Goal: Obtain resource: Download file/media

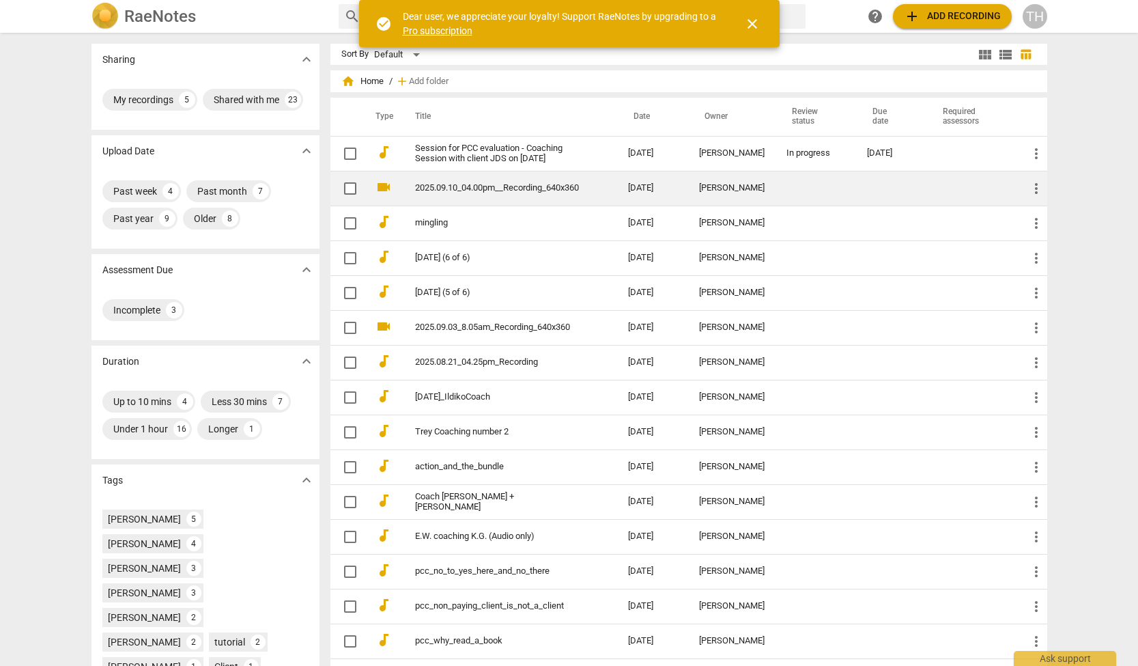
click at [810, 193] on td at bounding box center [815, 188] width 81 height 35
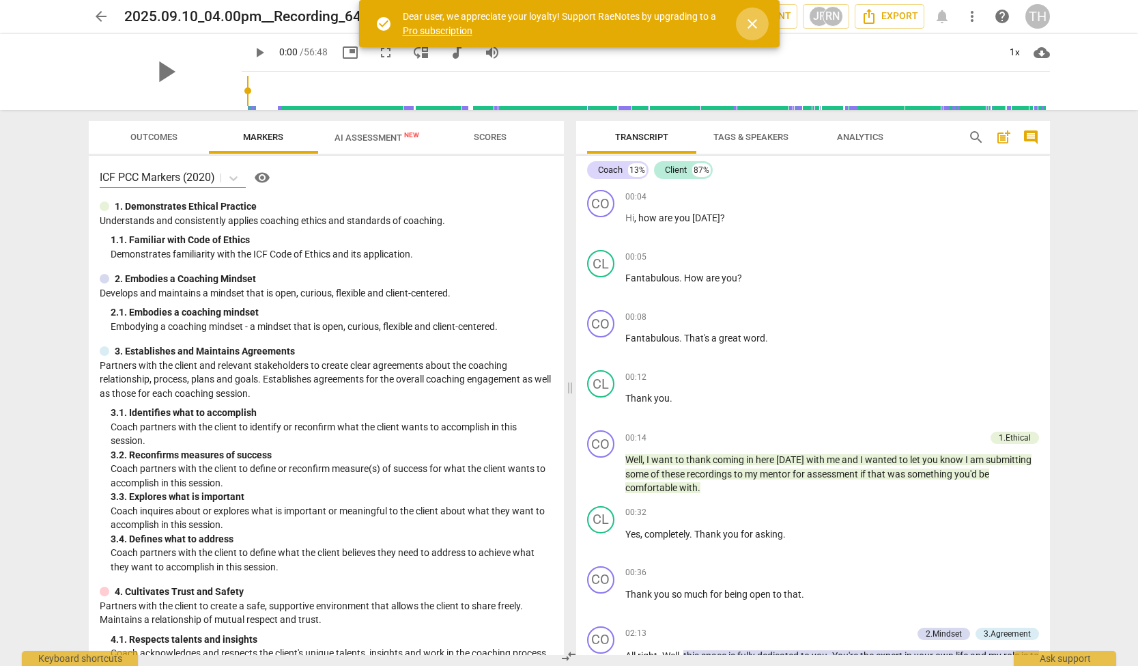
click at [750, 29] on span "close" at bounding box center [752, 24] width 16 height 16
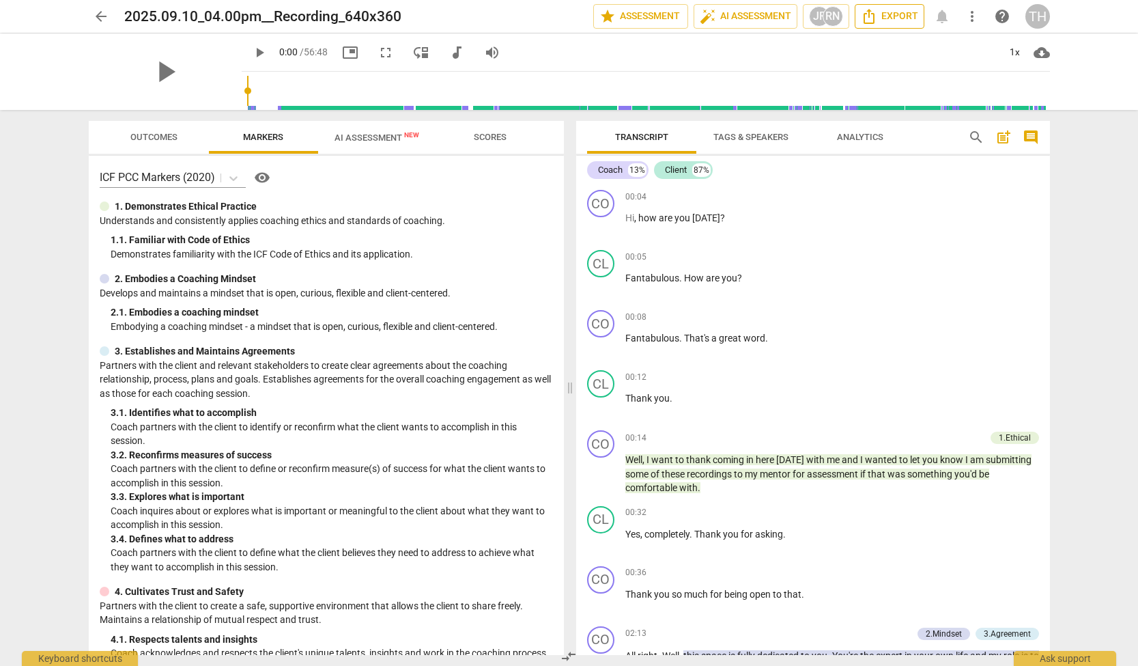
click at [888, 20] on span "Export" at bounding box center [889, 16] width 57 height 16
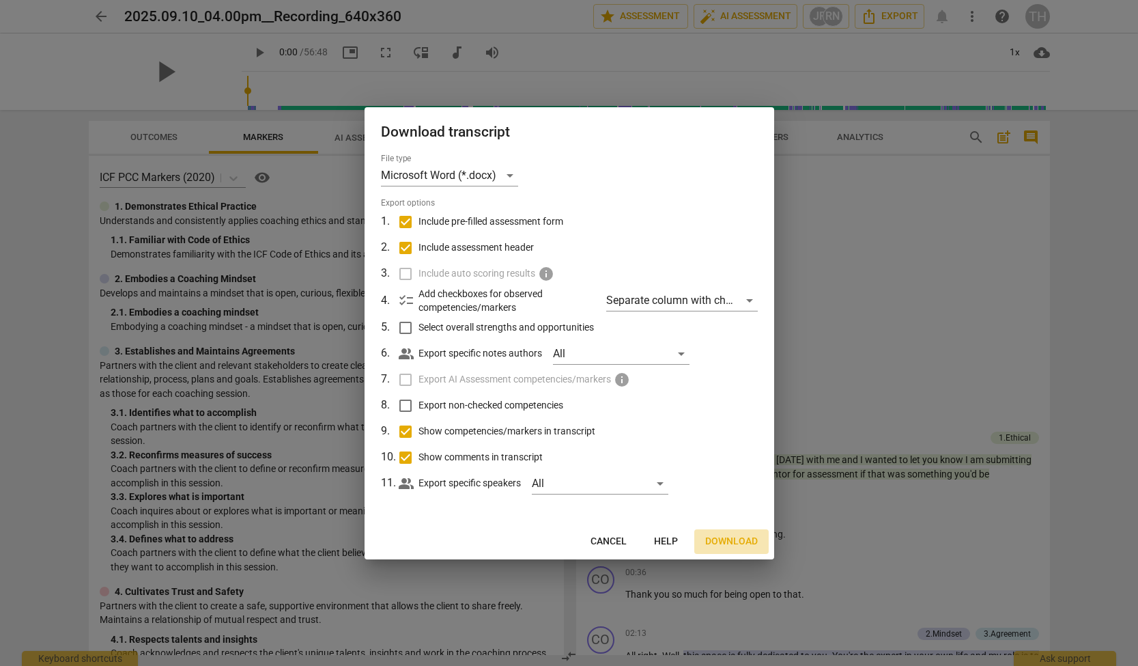
click at [720, 540] on span "Download" at bounding box center [731, 541] width 53 height 14
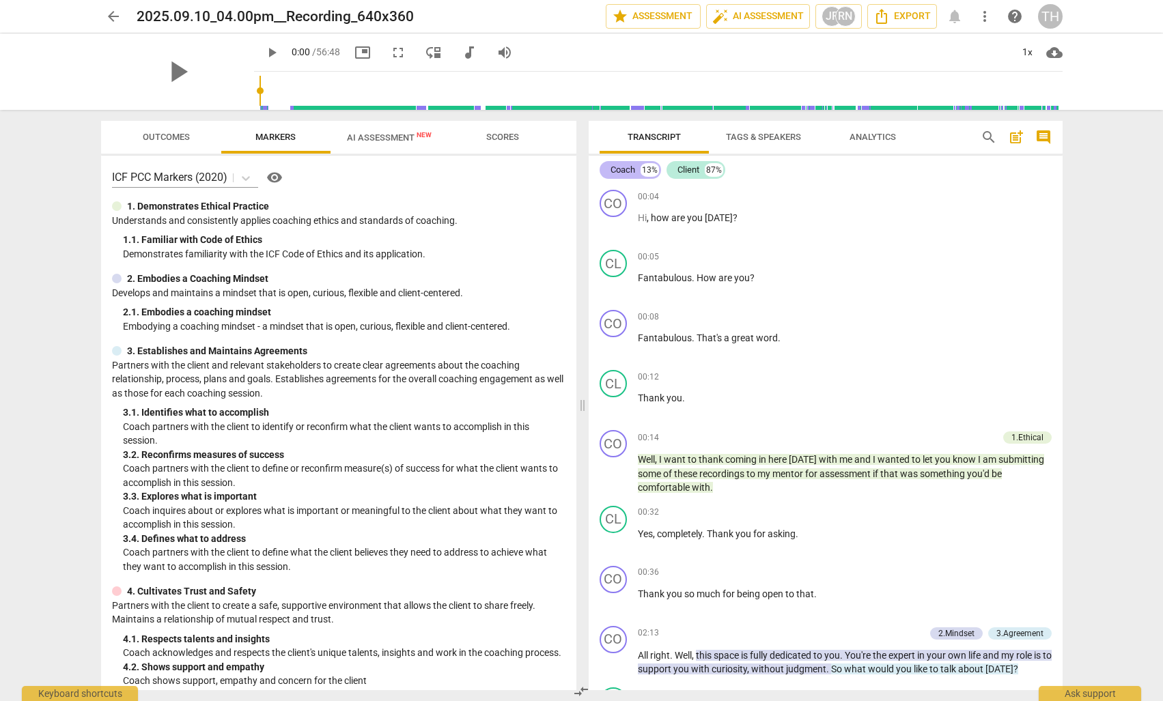
click at [633, 166] on div "Coach" at bounding box center [622, 170] width 25 height 14
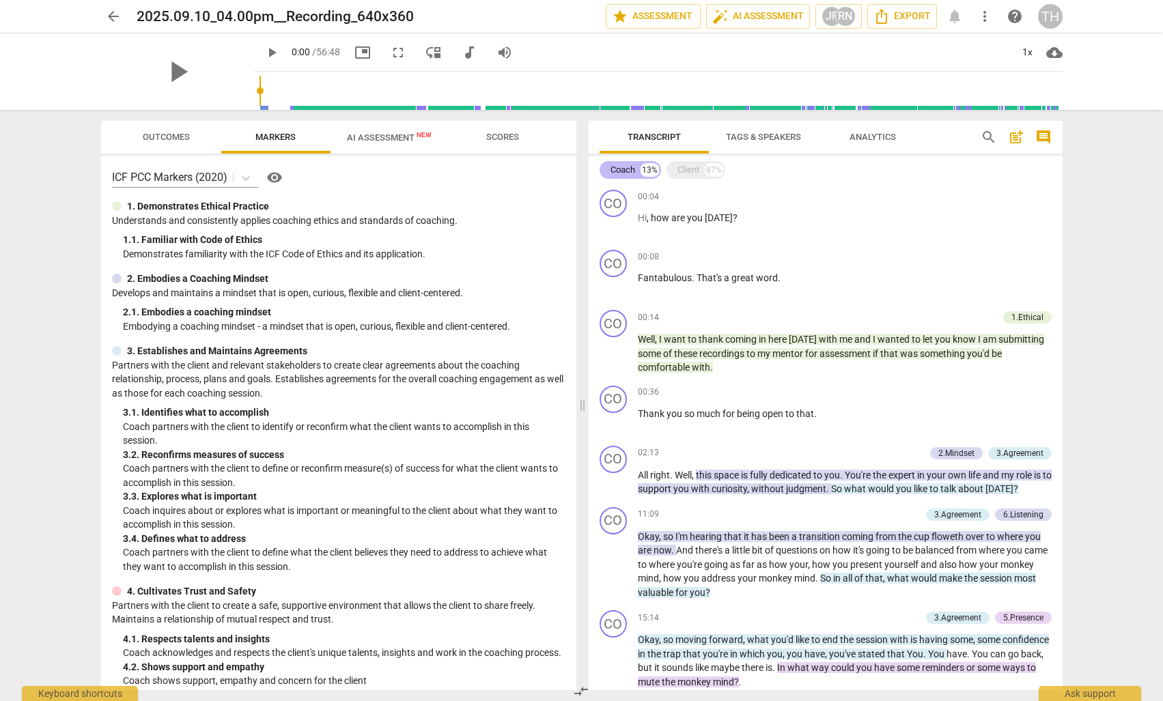
click at [633, 169] on div "Coach" at bounding box center [622, 170] width 25 height 14
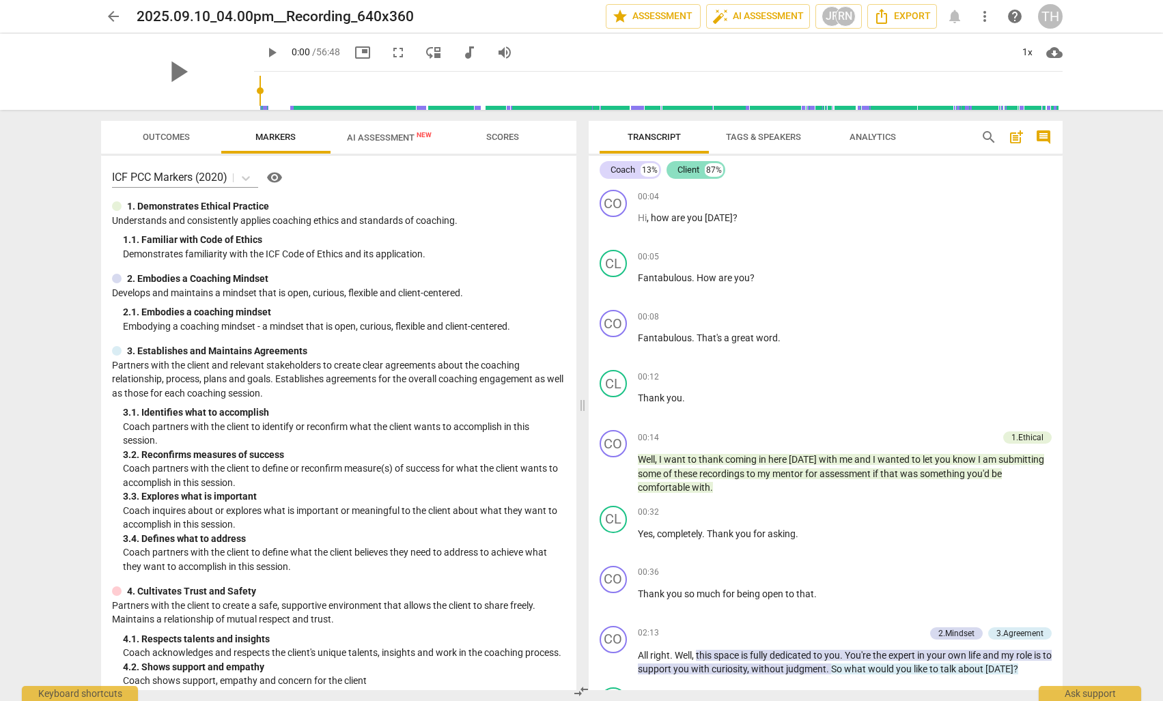
click at [695, 171] on div "Client" at bounding box center [688, 170] width 22 height 14
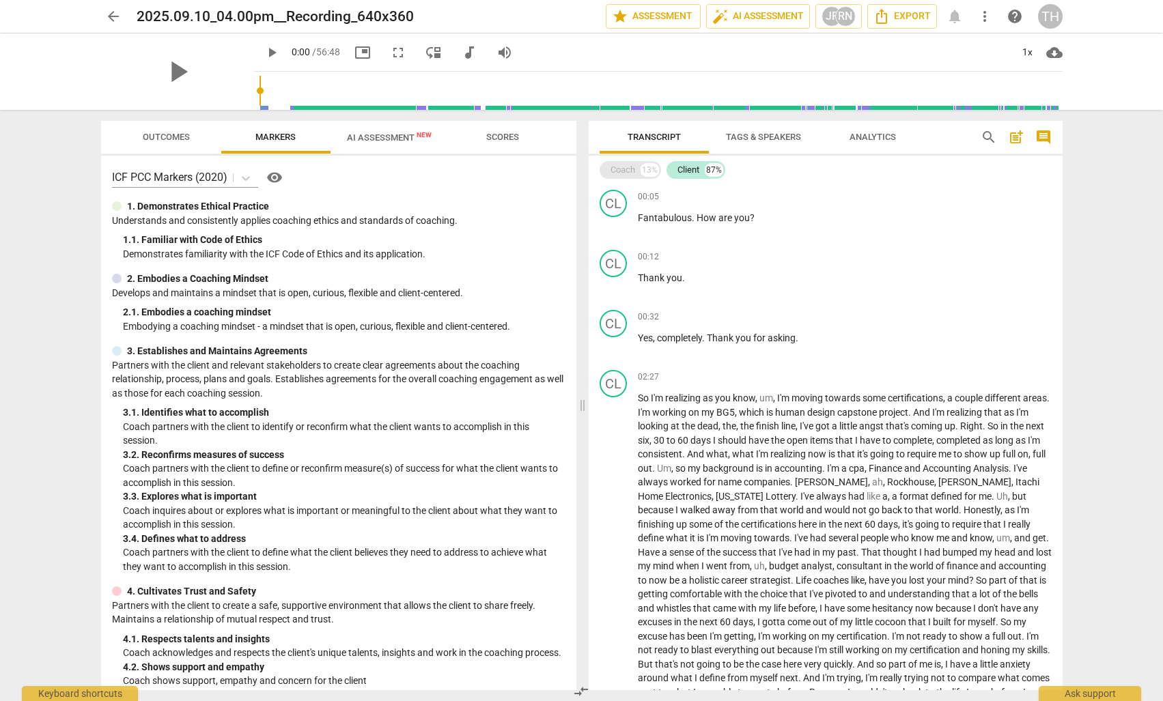
click at [621, 169] on div "Coach" at bounding box center [622, 170] width 25 height 14
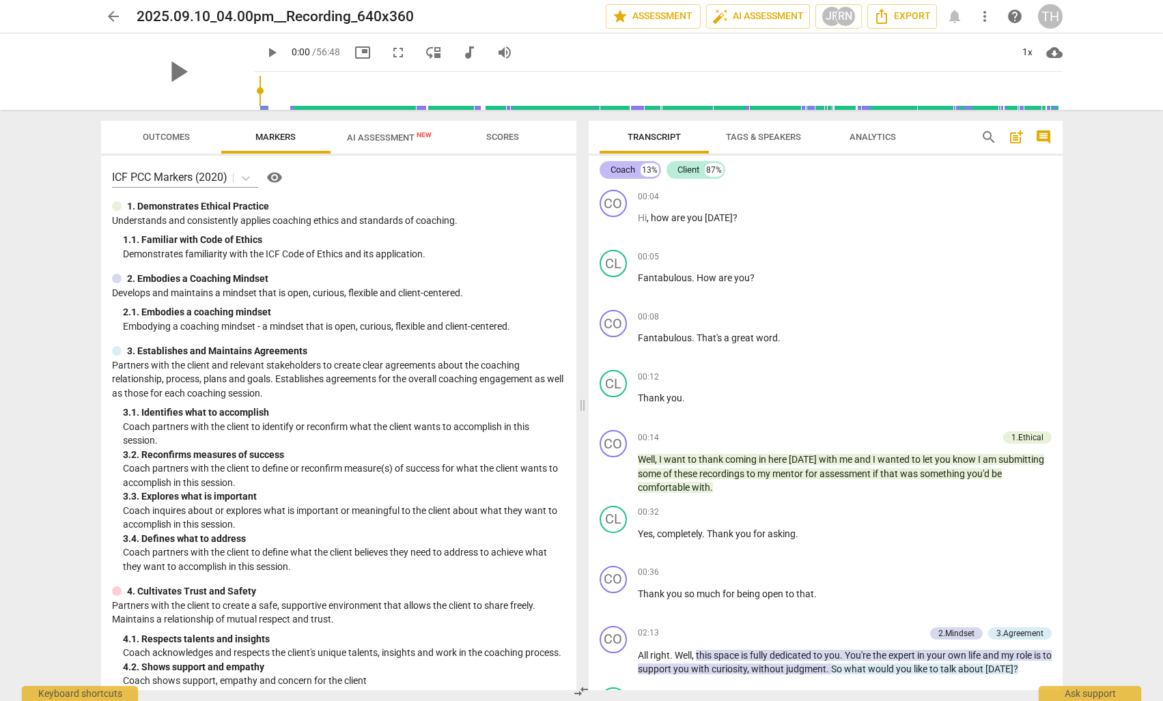
click at [631, 169] on div "Coach" at bounding box center [622, 170] width 25 height 14
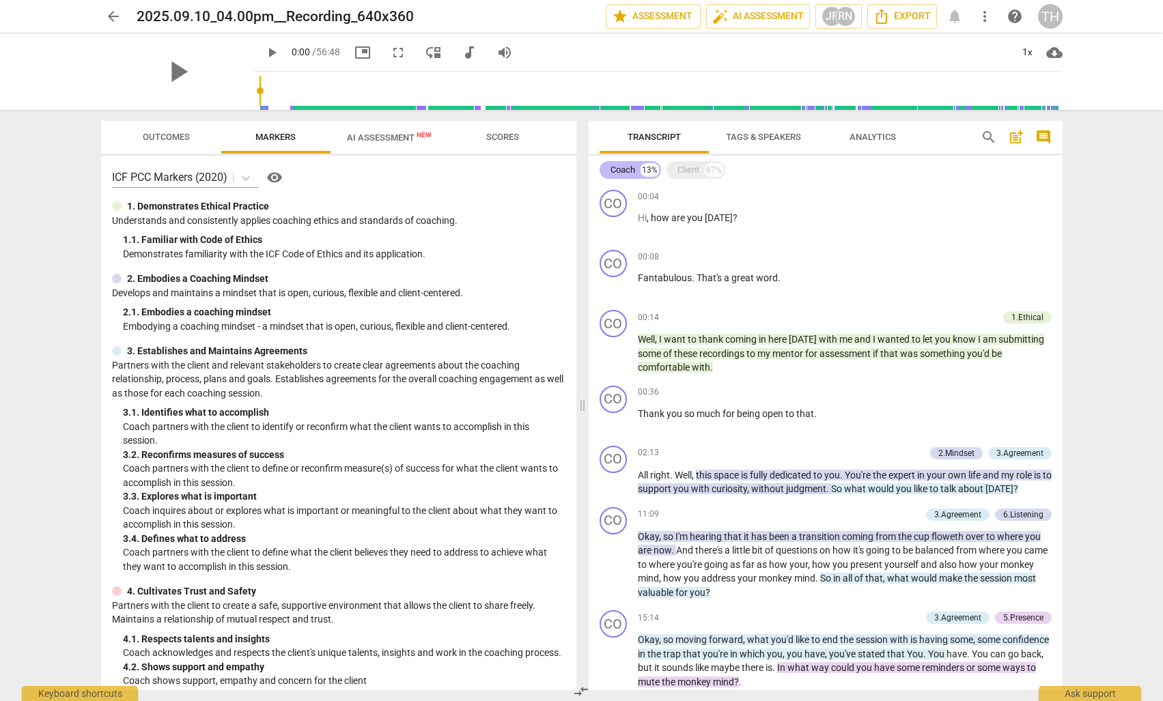
click at [630, 169] on div "Coach" at bounding box center [622, 170] width 25 height 14
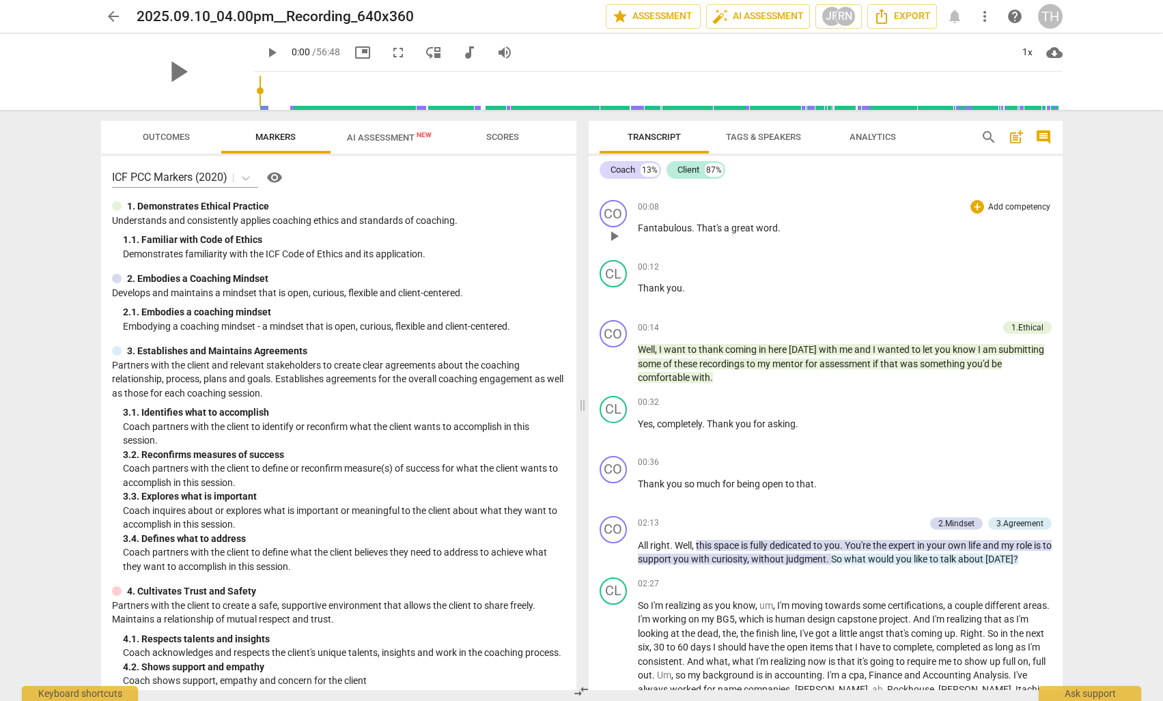
scroll to position [116, 0]
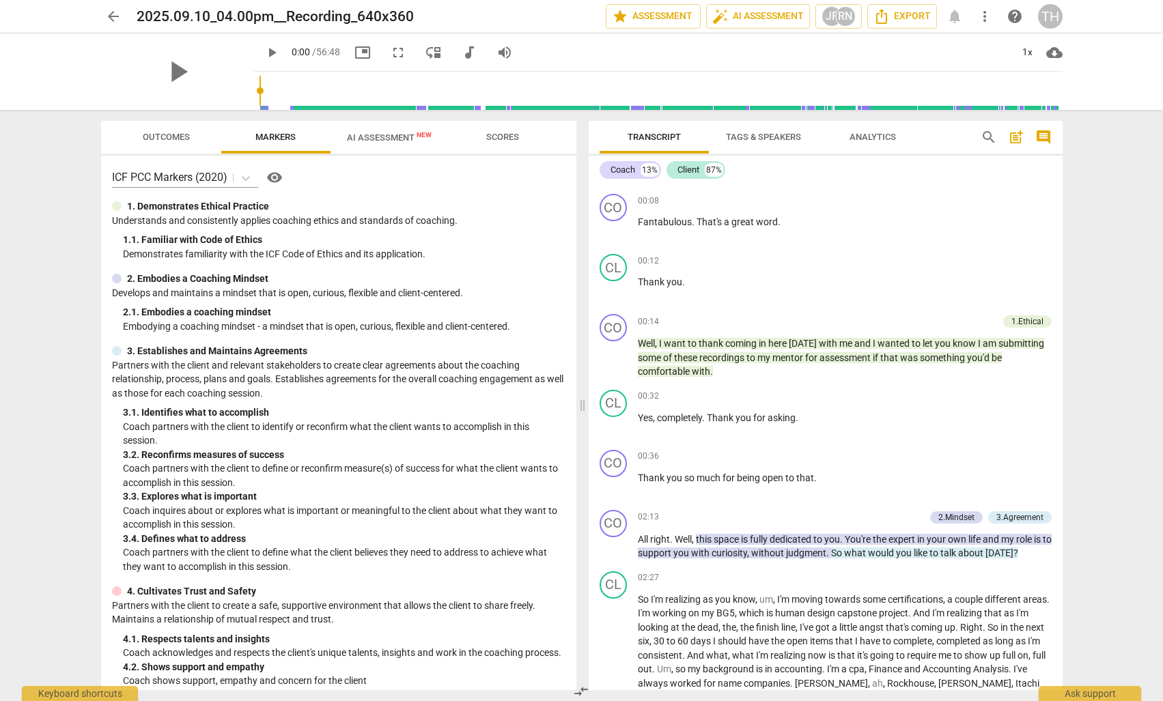
click at [161, 130] on button "Outcomes" at bounding box center [166, 137] width 109 height 33
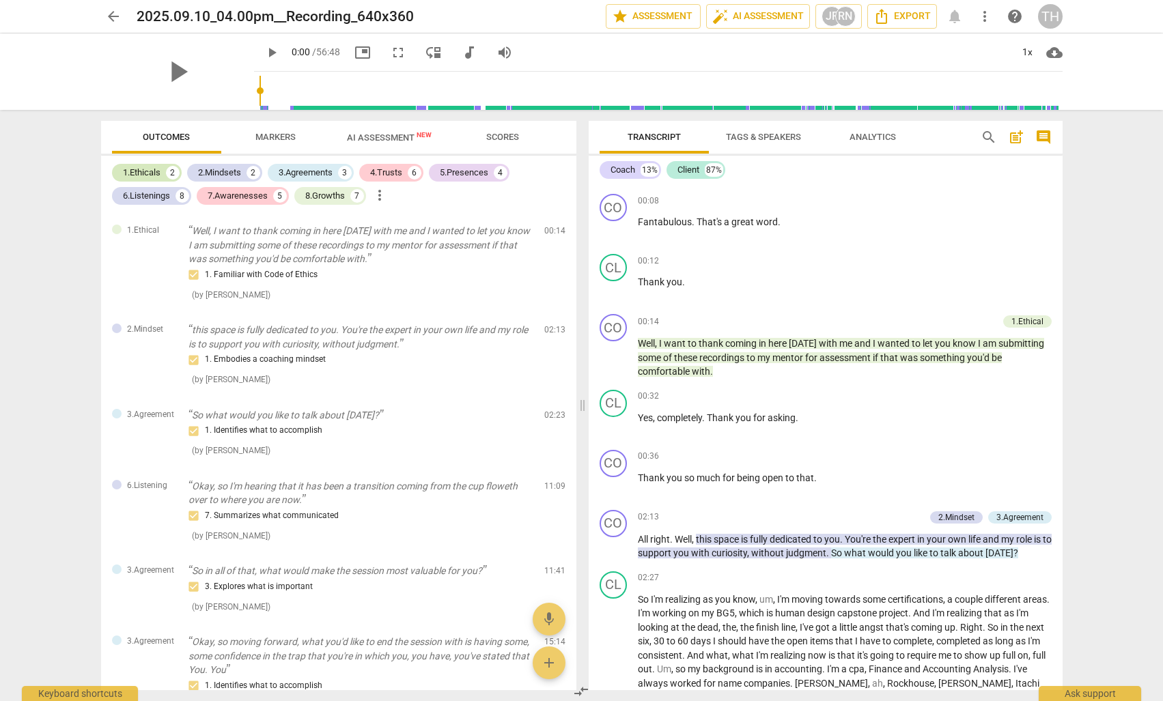
click at [156, 165] on div "1.Ethicals 2" at bounding box center [147, 173] width 70 height 18
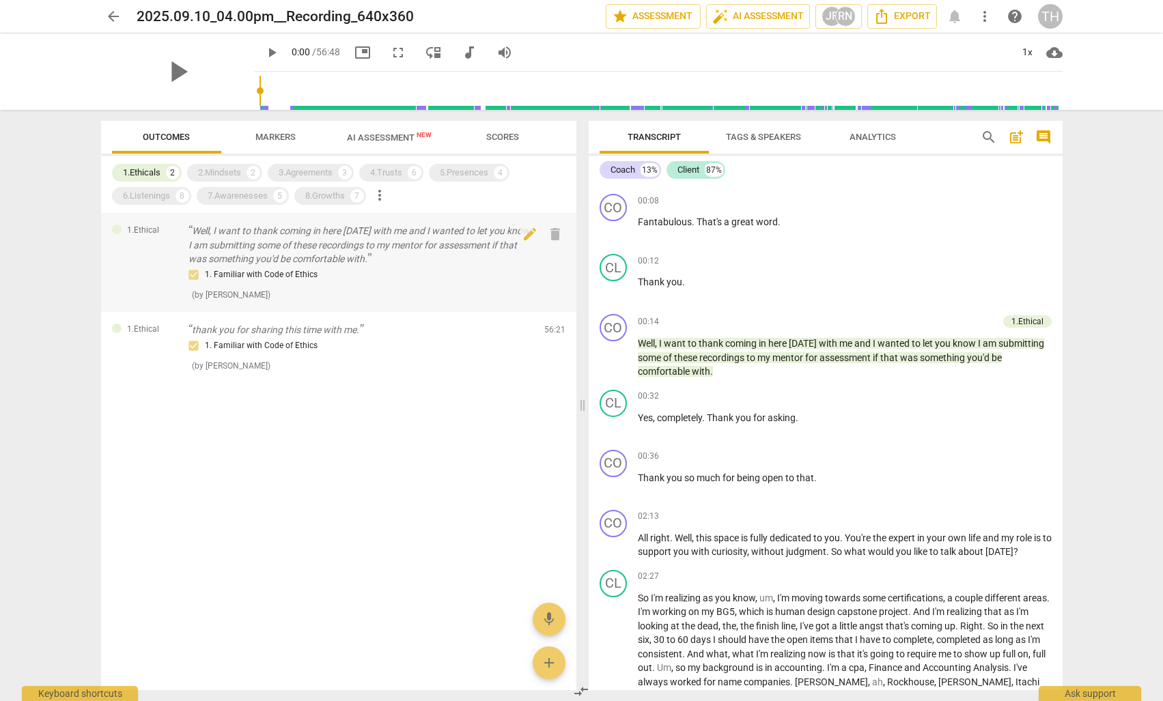
click at [294, 239] on p "Well, I want to thank coming in here [DATE] with me and I wanted to let you kno…" at bounding box center [360, 245] width 345 height 42
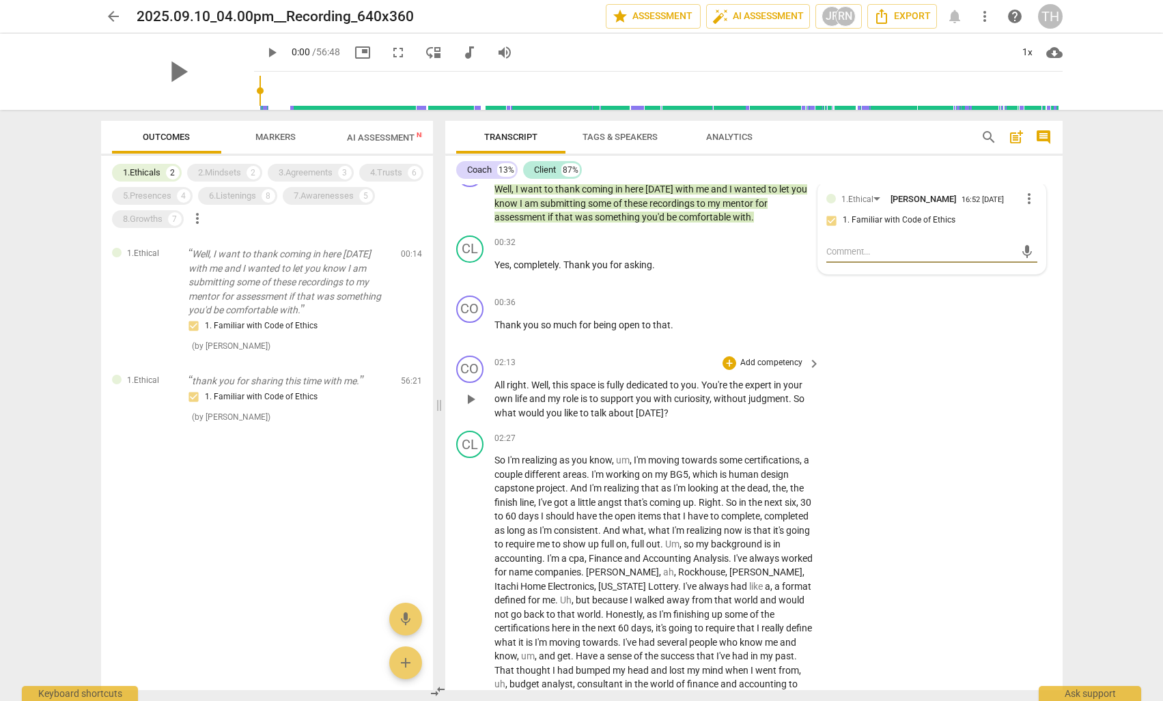
scroll to position [275, 0]
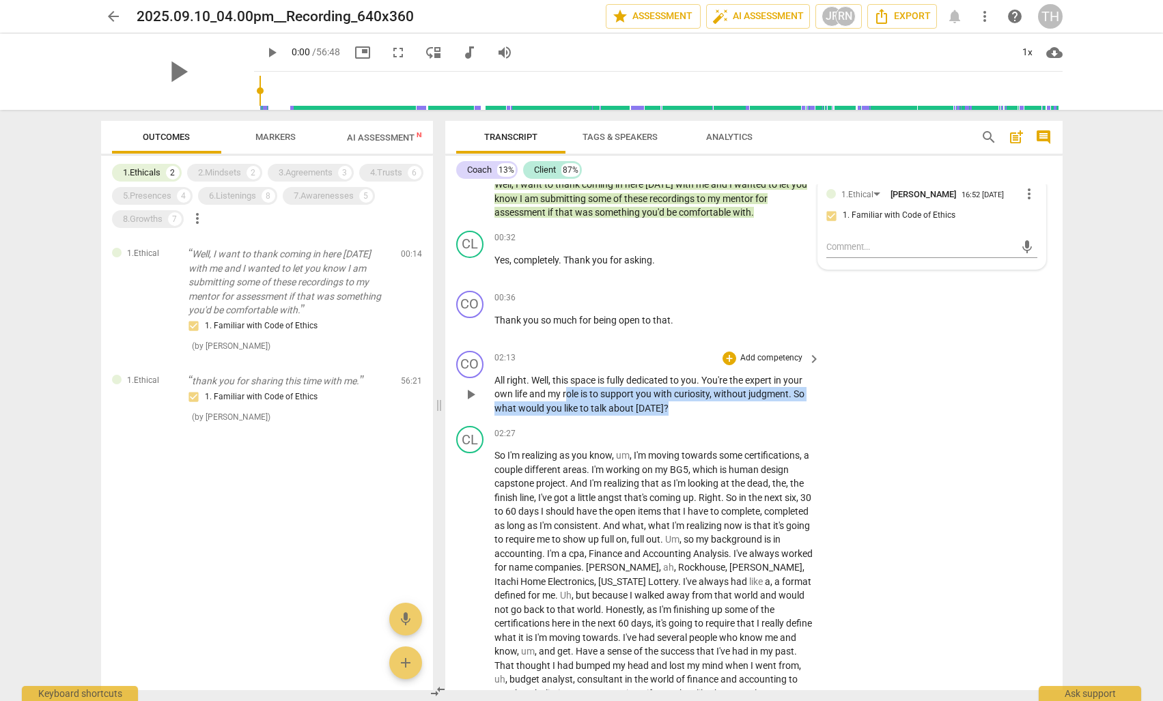
drag, startPoint x: 663, startPoint y: 406, endPoint x: 569, endPoint y: 397, distance: 94.0
click at [567, 397] on p "All right . Well , this space is fully dedicated to you . You're the expert in …" at bounding box center [653, 394] width 319 height 42
click at [692, 415] on div "CO play_arrow pause 02:13 + Add competency keyboard_arrow_right All right . Wel…" at bounding box center [753, 383] width 617 height 76
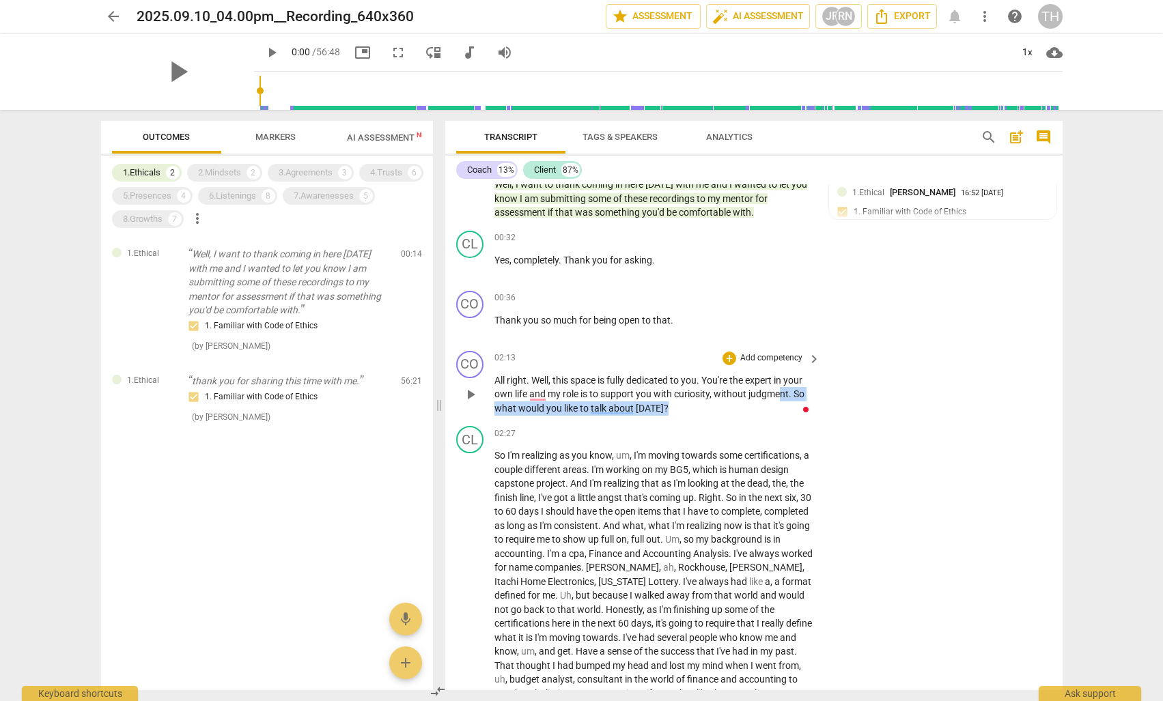
drag, startPoint x: 698, startPoint y: 414, endPoint x: 781, endPoint y: 385, distance: 88.3
click at [781, 385] on div "CO play_arrow pause 02:13 + Add competency keyboard_arrow_right All right . Wel…" at bounding box center [753, 383] width 617 height 76
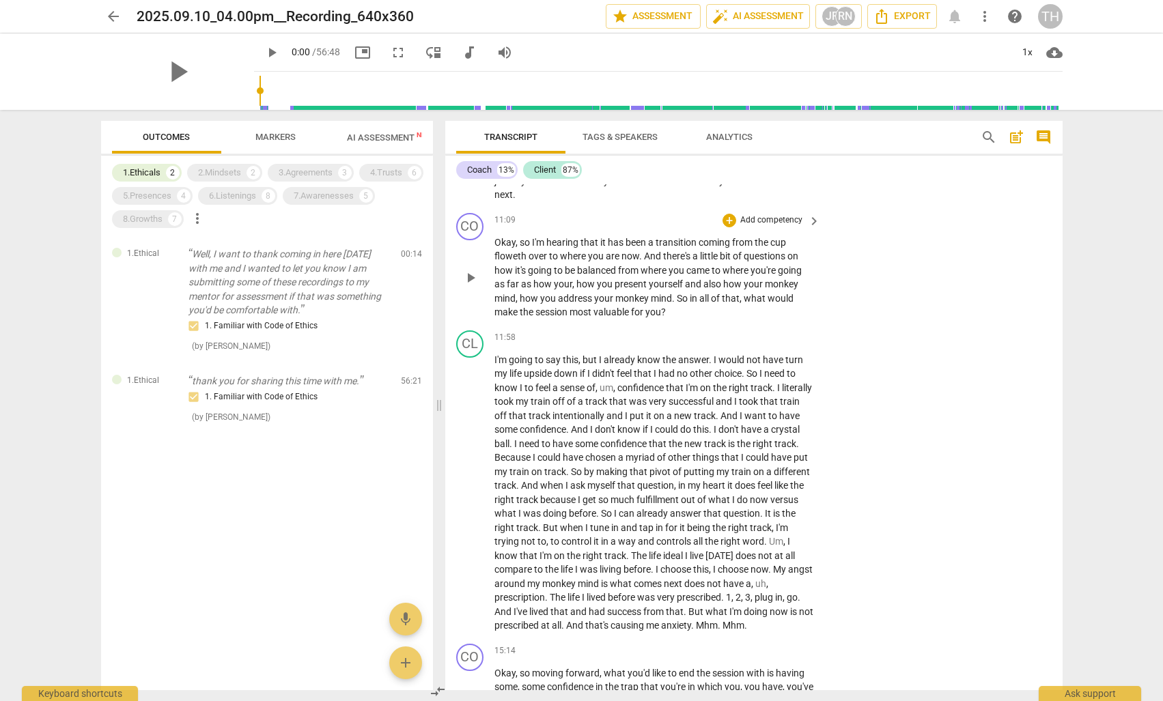
scroll to position [1578, 0]
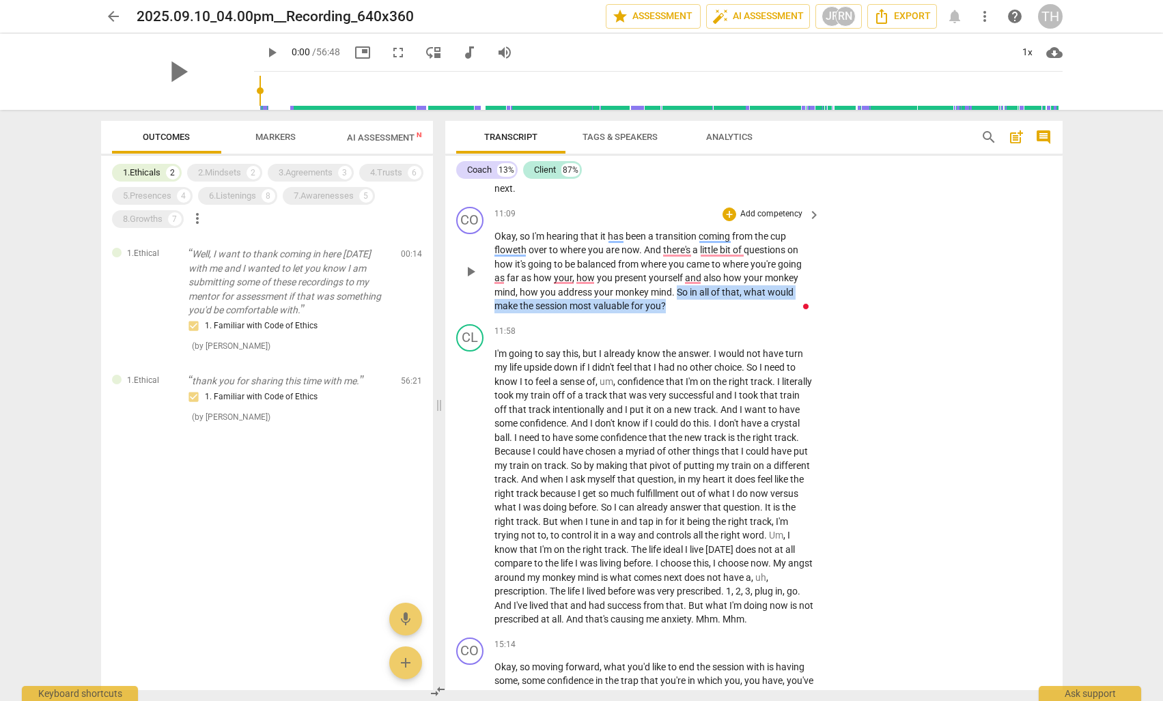
drag, startPoint x: 676, startPoint y: 261, endPoint x: 674, endPoint y: 276, distance: 15.9
click at [674, 276] on p "Okay , so I'm hearing that it has been a transition coming from the cup floweth…" at bounding box center [653, 271] width 319 height 84
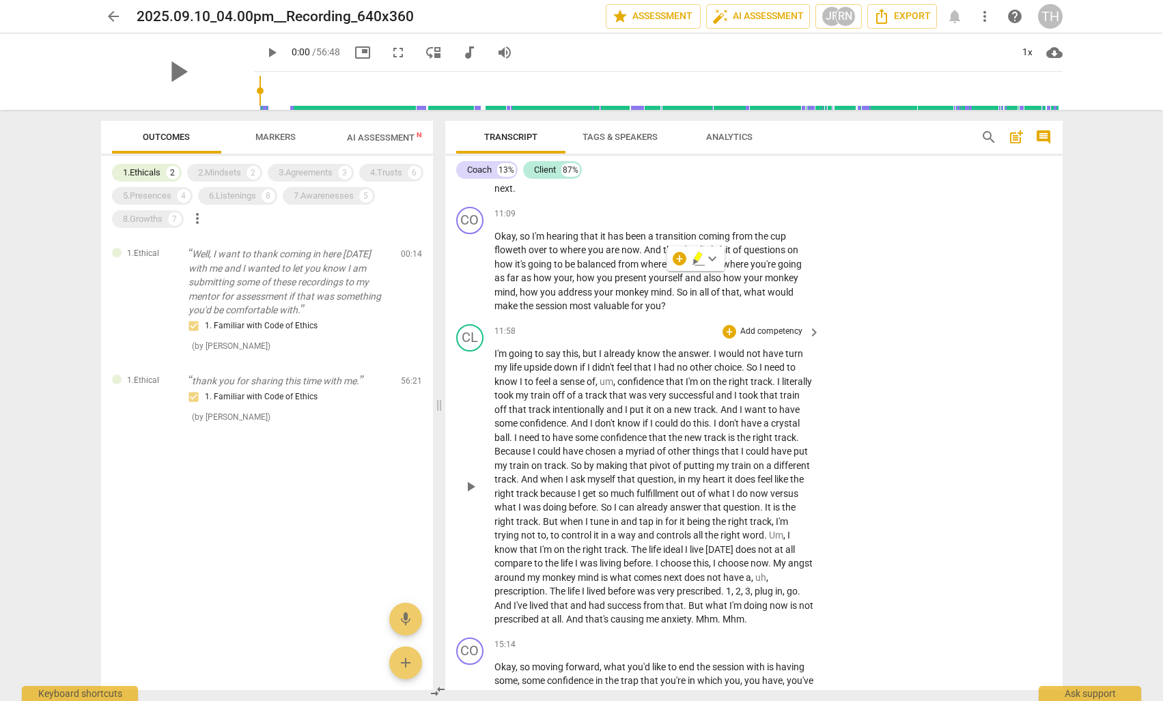
click at [769, 324] on div "+ Add competency keyboard_arrow_right" at bounding box center [770, 331] width 102 height 15
click at [138, 160] on div "1.Ethicals 2 2.Mindsets 2 3.Agreements 3 4.Trusts 6 5.Presences 4 6.Listenings …" at bounding box center [267, 423] width 332 height 534
click at [143, 169] on div "1.Ethicals" at bounding box center [142, 173] width 38 height 14
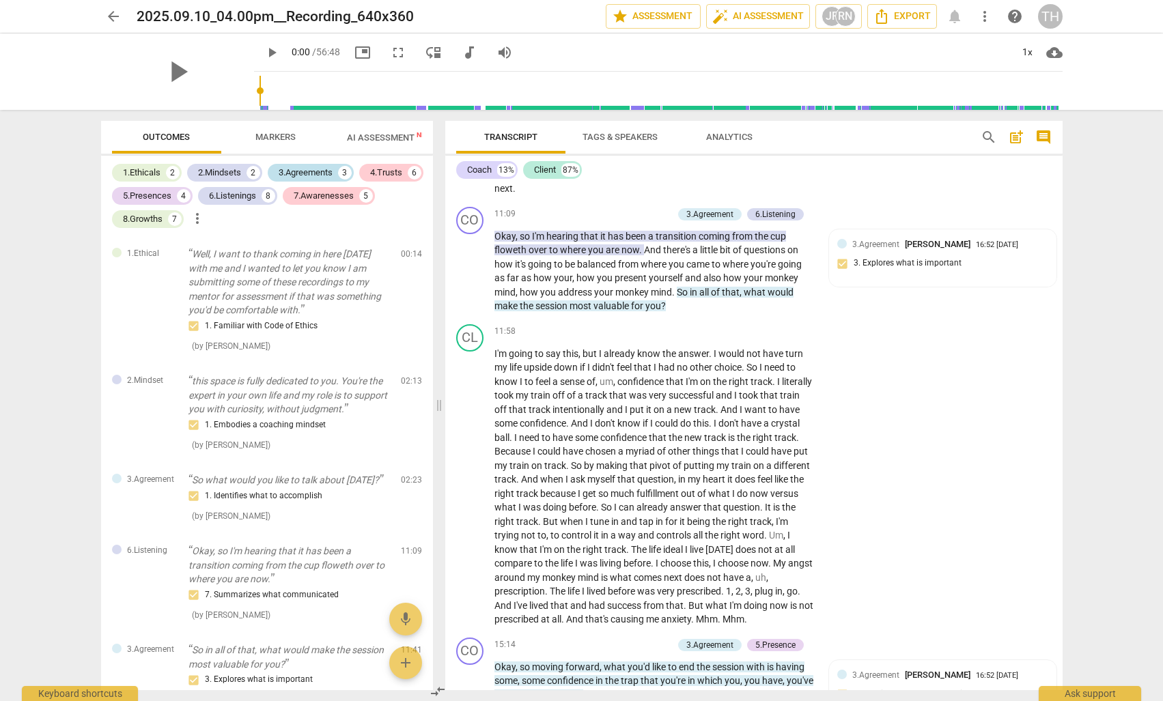
click at [306, 169] on div "3.Agreements" at bounding box center [306, 173] width 54 height 14
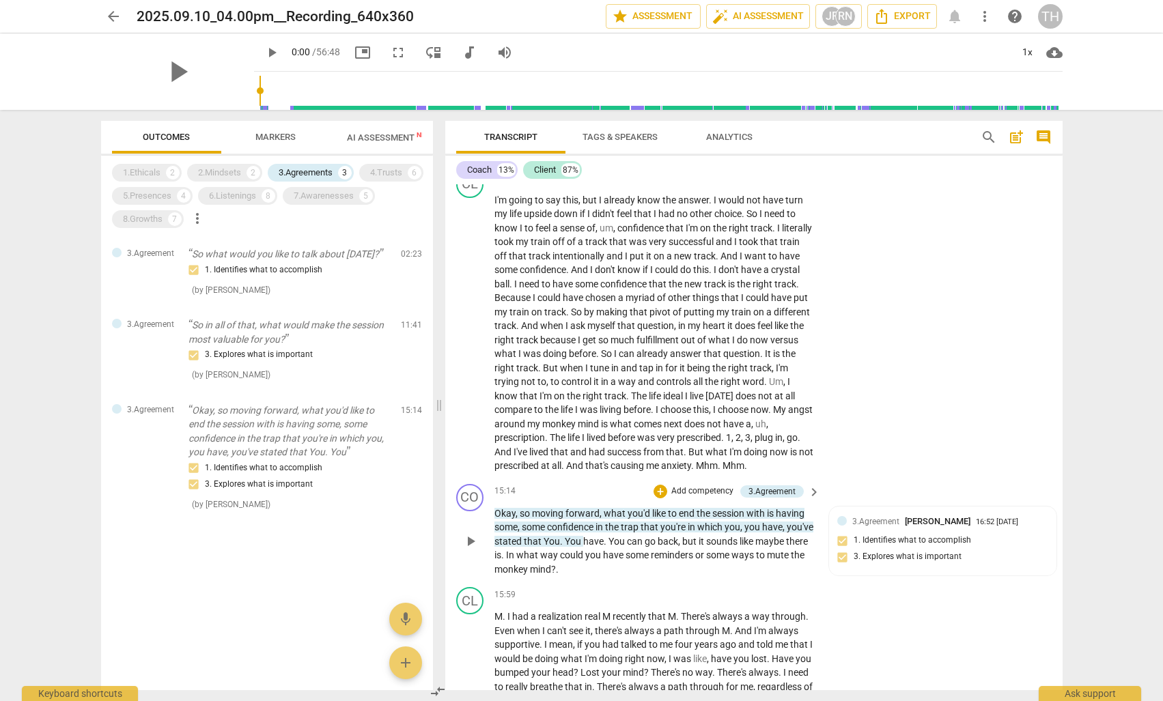
scroll to position [1750, 0]
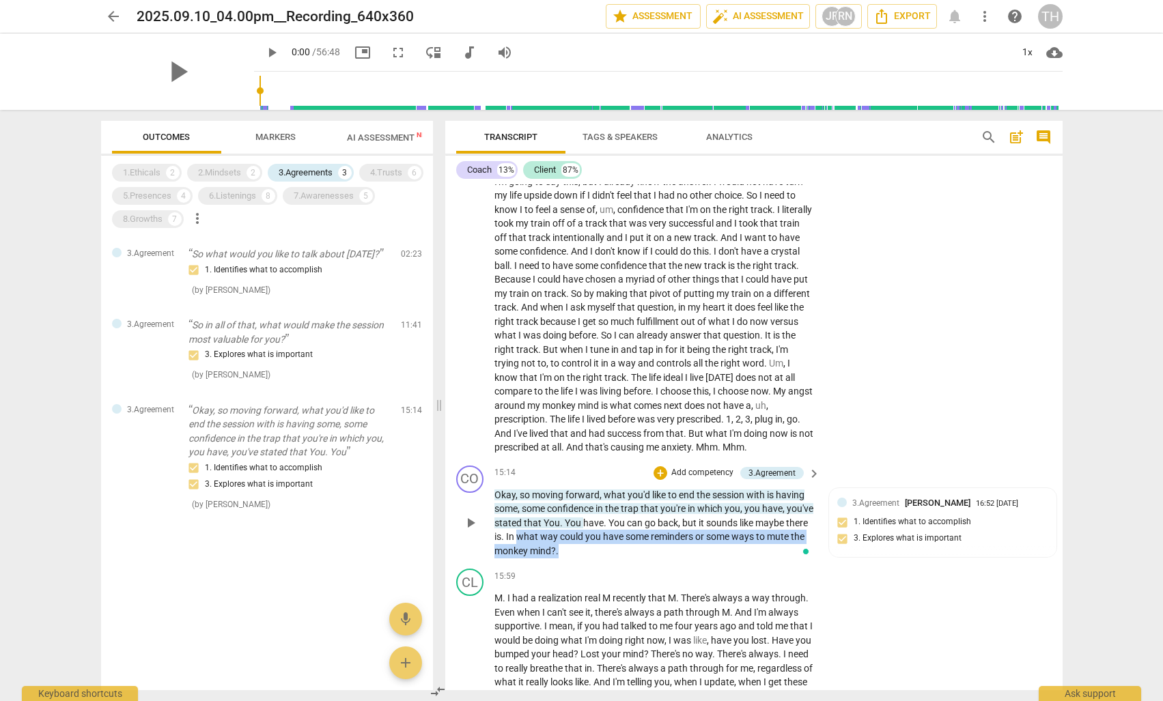
drag, startPoint x: 570, startPoint y: 500, endPoint x: 609, endPoint y: 511, distance: 40.4
click at [609, 511] on p "Okay , so moving forward , what you'd like to end the session with is having so…" at bounding box center [653, 523] width 319 height 70
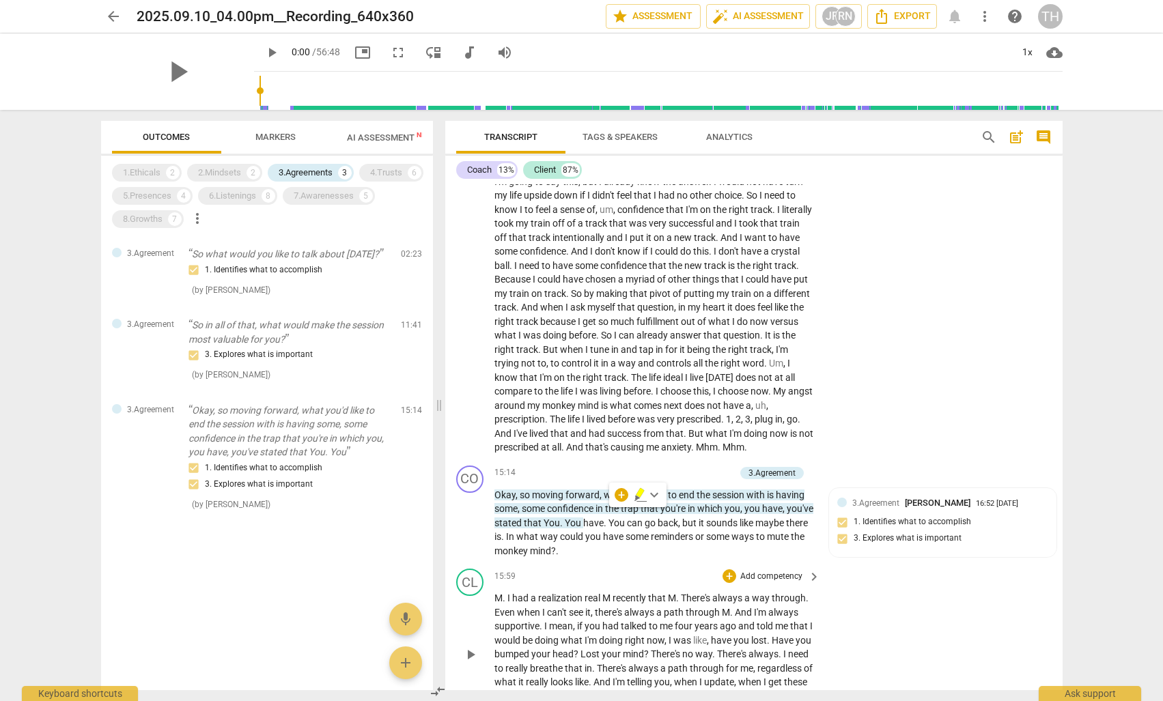
click at [627, 569] on div "15:59 + Add competency keyboard_arrow_right" at bounding box center [658, 576] width 328 height 15
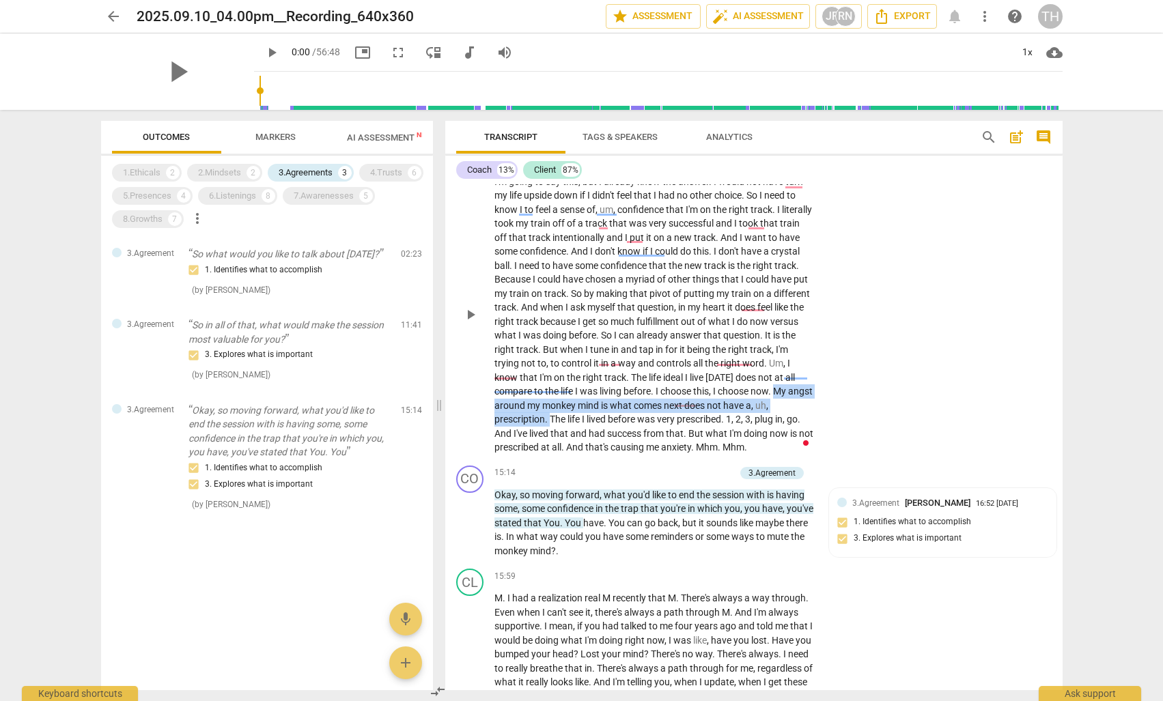
drag, startPoint x: 517, startPoint y: 367, endPoint x: 576, endPoint y: 384, distance: 61.8
click at [576, 384] on p "I'm going to say this , but I already know the answer . I would not have turn m…" at bounding box center [653, 315] width 319 height 280
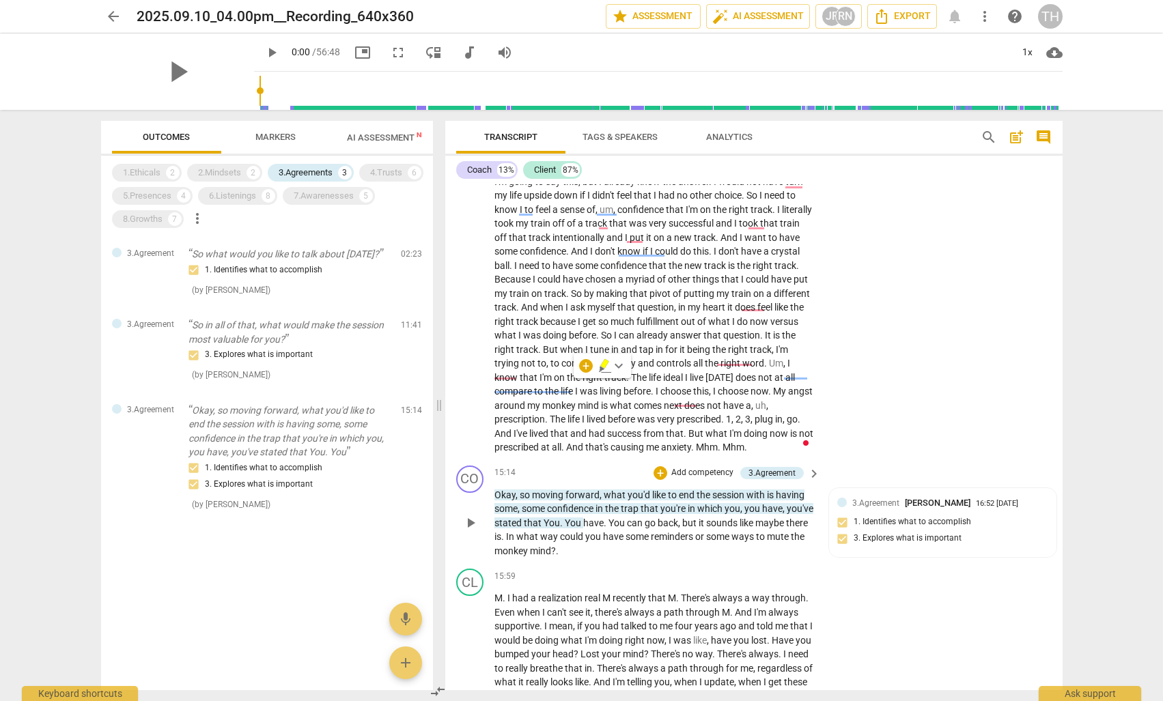
click at [585, 466] on div "15:14 + Add competency 3.Agreement keyboard_arrow_right Okay , so moving forwar…" at bounding box center [658, 512] width 328 height 93
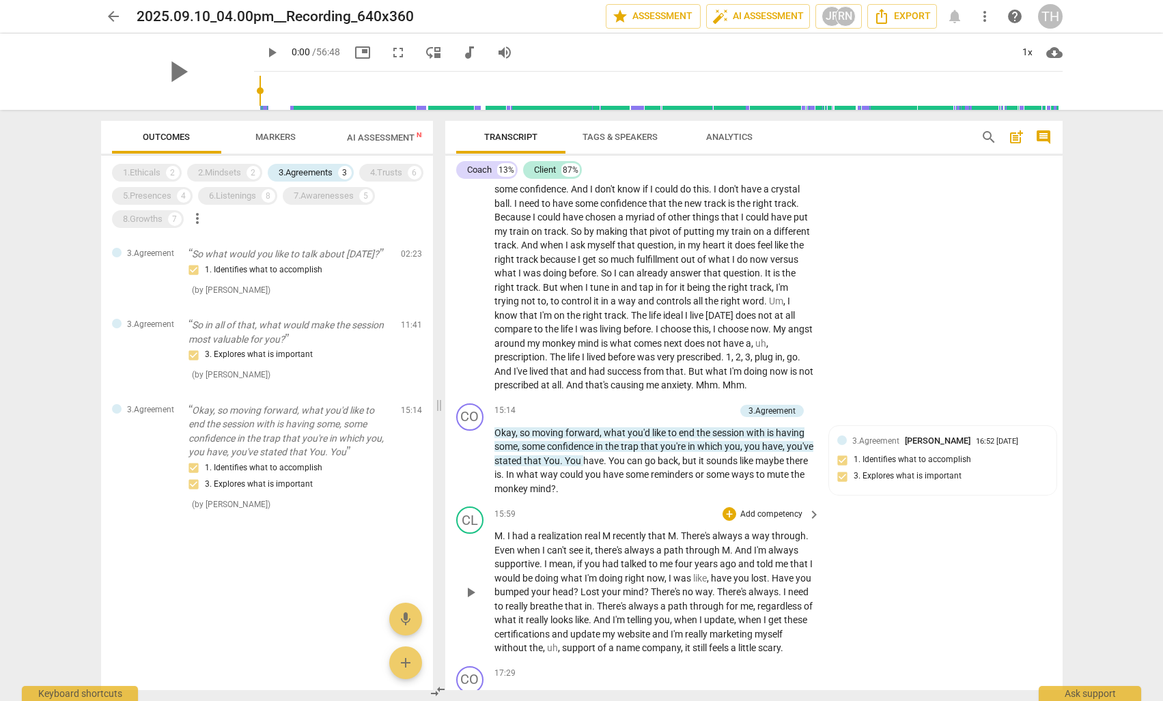
scroll to position [1812, 0]
click at [298, 173] on div "3.Agreements" at bounding box center [306, 173] width 54 height 14
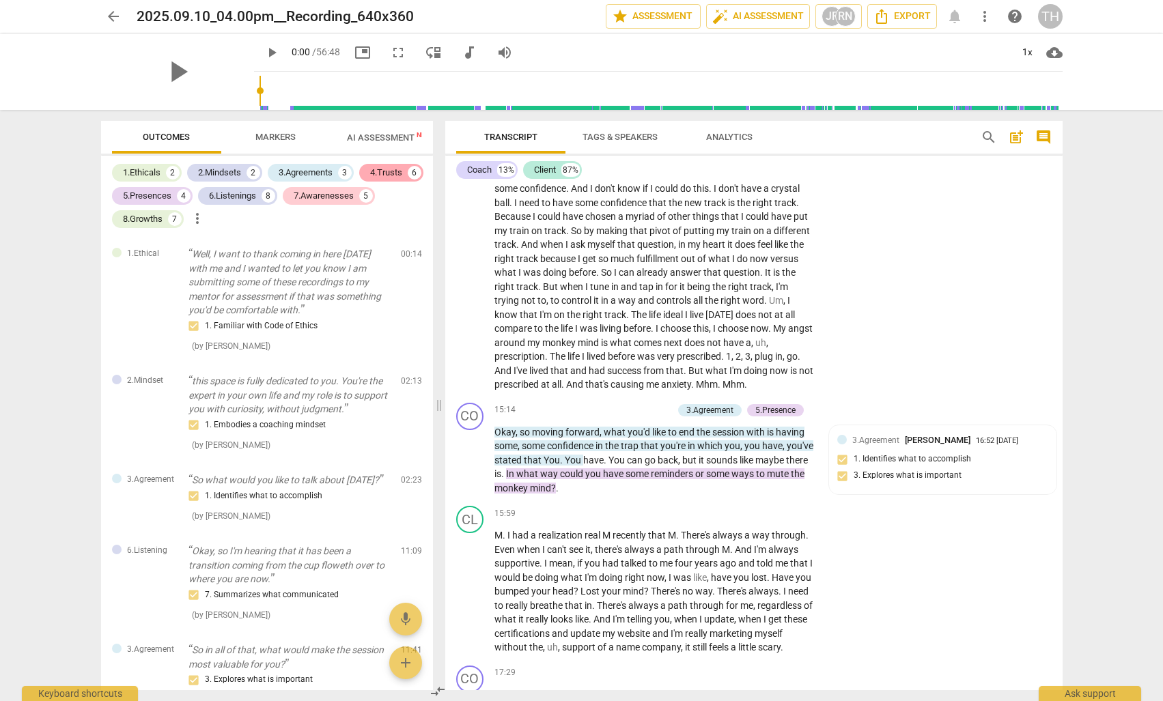
click at [385, 175] on div "4.Trusts" at bounding box center [386, 173] width 32 height 14
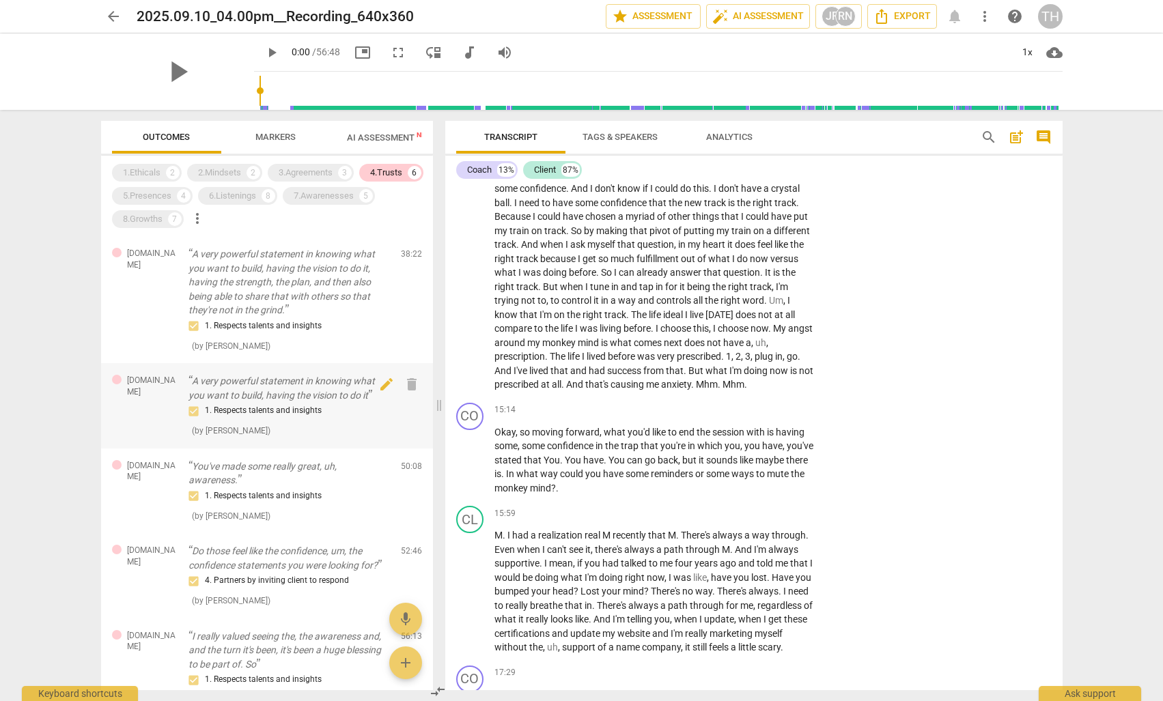
click at [277, 377] on p "A very powerful statement in knowing what you want to build, having the vision …" at bounding box center [288, 388] width 201 height 28
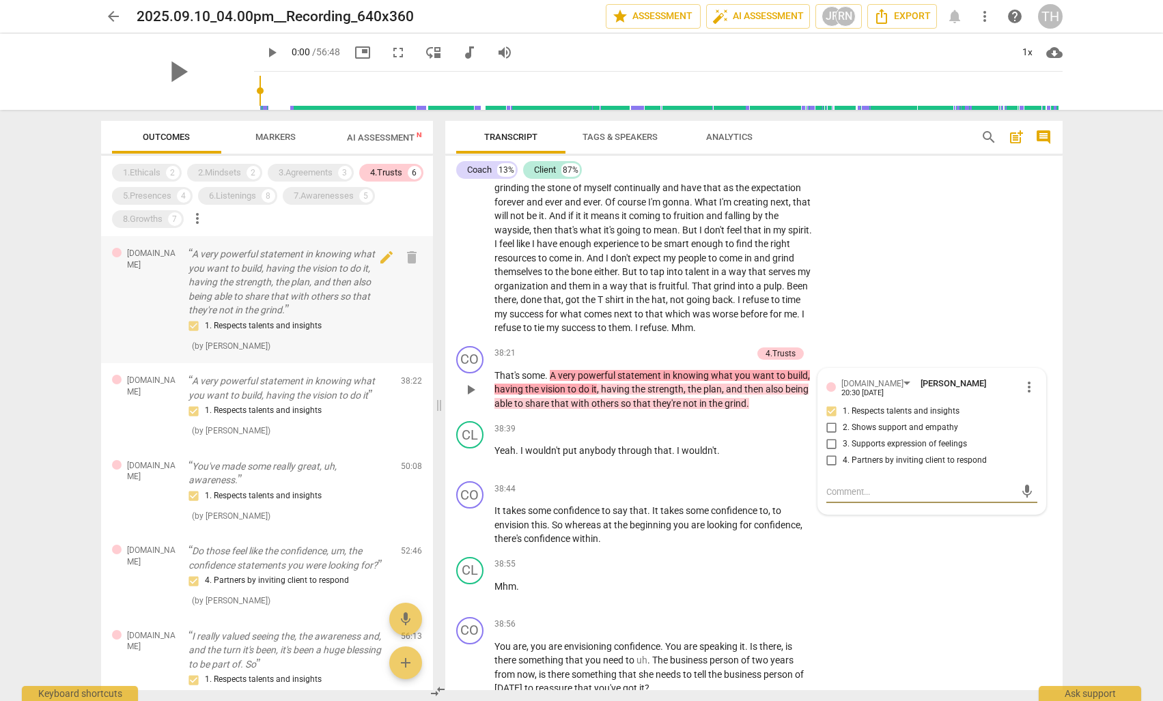
click at [276, 281] on p "A very powerful statement in knowing what you want to build, having the vision …" at bounding box center [288, 282] width 201 height 70
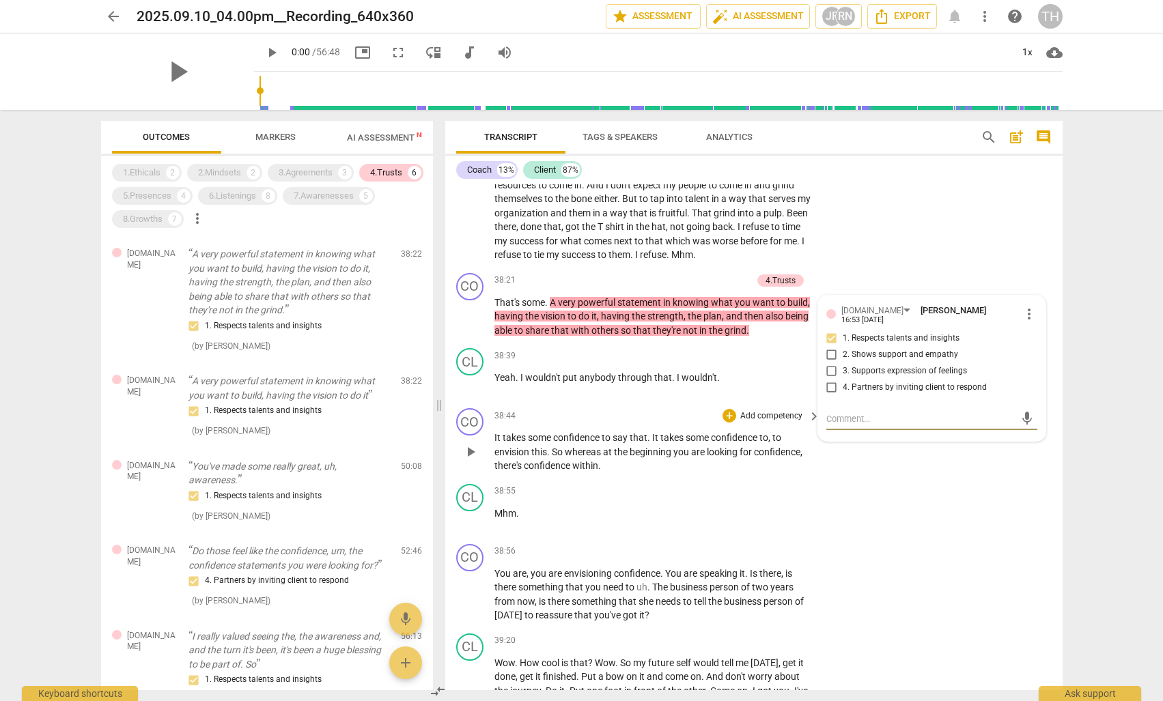
scroll to position [5389, 0]
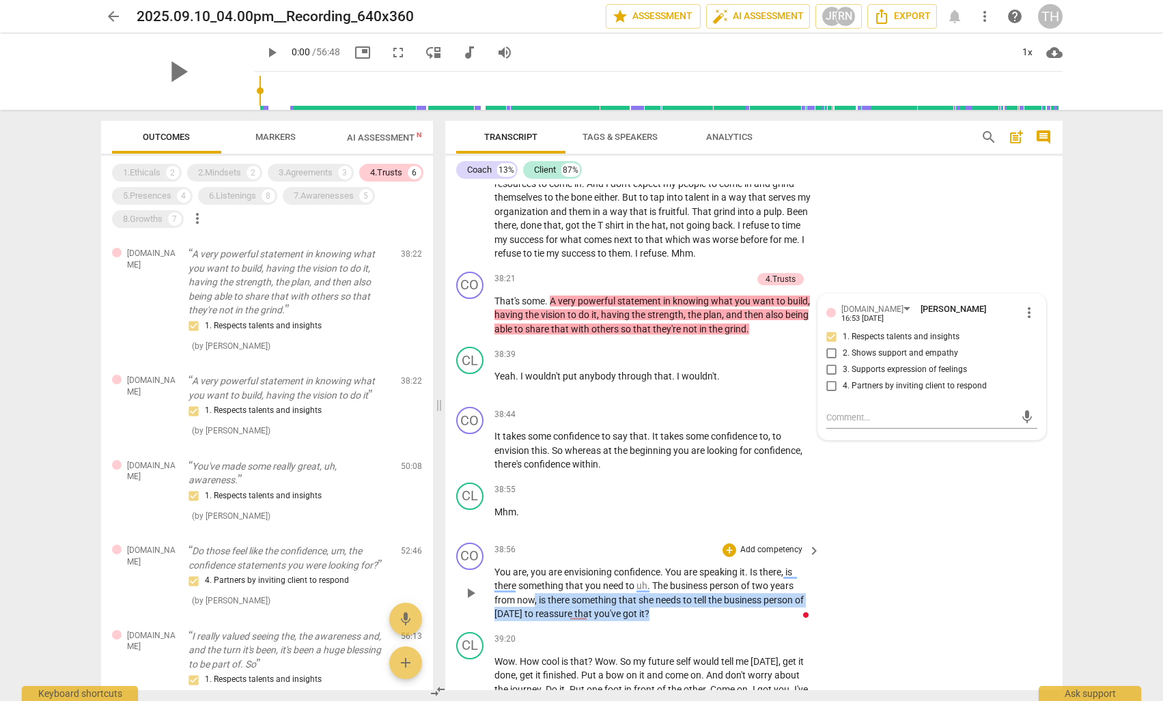
drag, startPoint x: 659, startPoint y: 564, endPoint x: 535, endPoint y: 548, distance: 124.5
click at [535, 565] on p "You are , you are envisioning confidence . You are speaking it . Is there , is …" at bounding box center [653, 593] width 319 height 56
click at [696, 569] on div "CO play_arrow pause 38:56 + Add competency keyboard_arrow_right You are , you a…" at bounding box center [753, 581] width 617 height 89
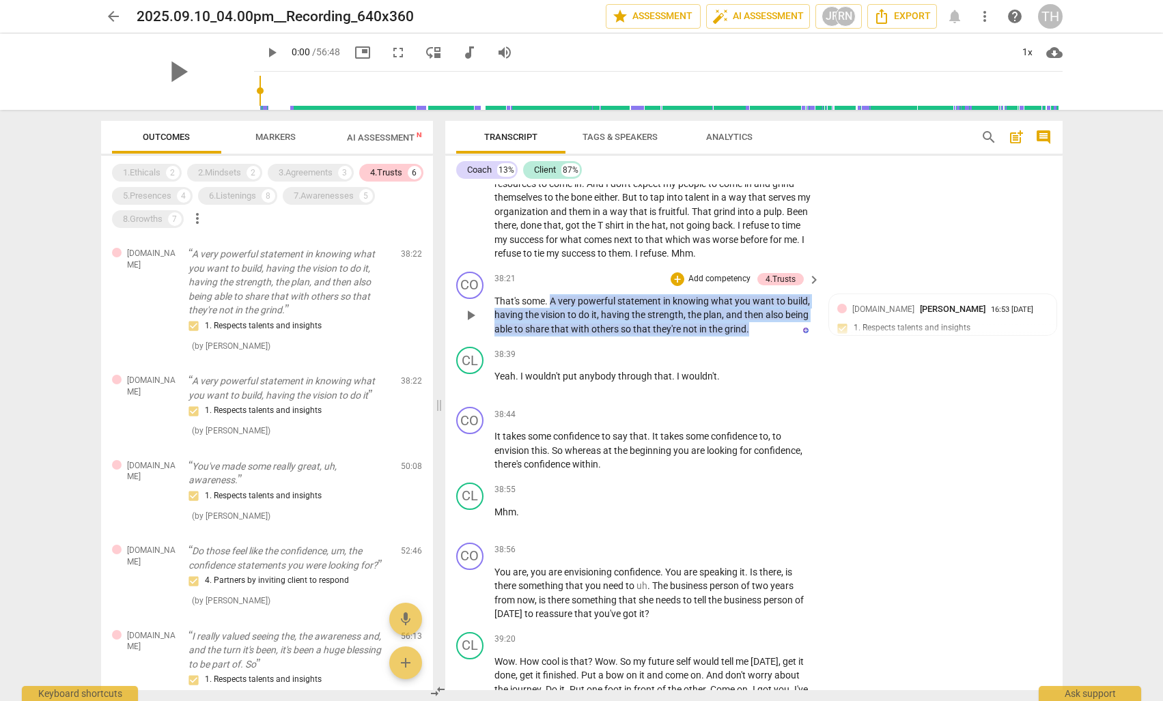
drag, startPoint x: 550, startPoint y: 245, endPoint x: 751, endPoint y: 289, distance: 205.4
click at [751, 289] on div "CO play_arrow pause 38:21 + Add competency 4.Trusts keyboard_arrow_right That's…" at bounding box center [753, 304] width 617 height 76
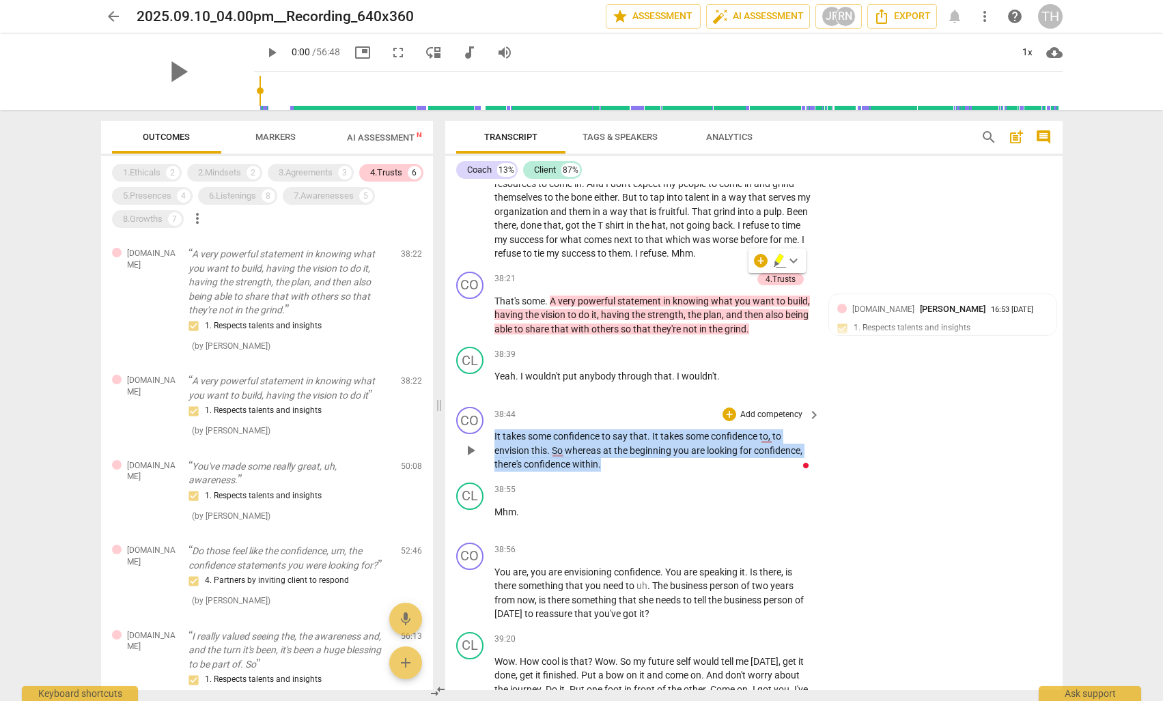
drag, startPoint x: 494, startPoint y: 384, endPoint x: 607, endPoint y: 414, distance: 117.4
click at [607, 414] on div "CO play_arrow pause 38:44 + Add competency keyboard_arrow_right It takes some c…" at bounding box center [753, 439] width 617 height 76
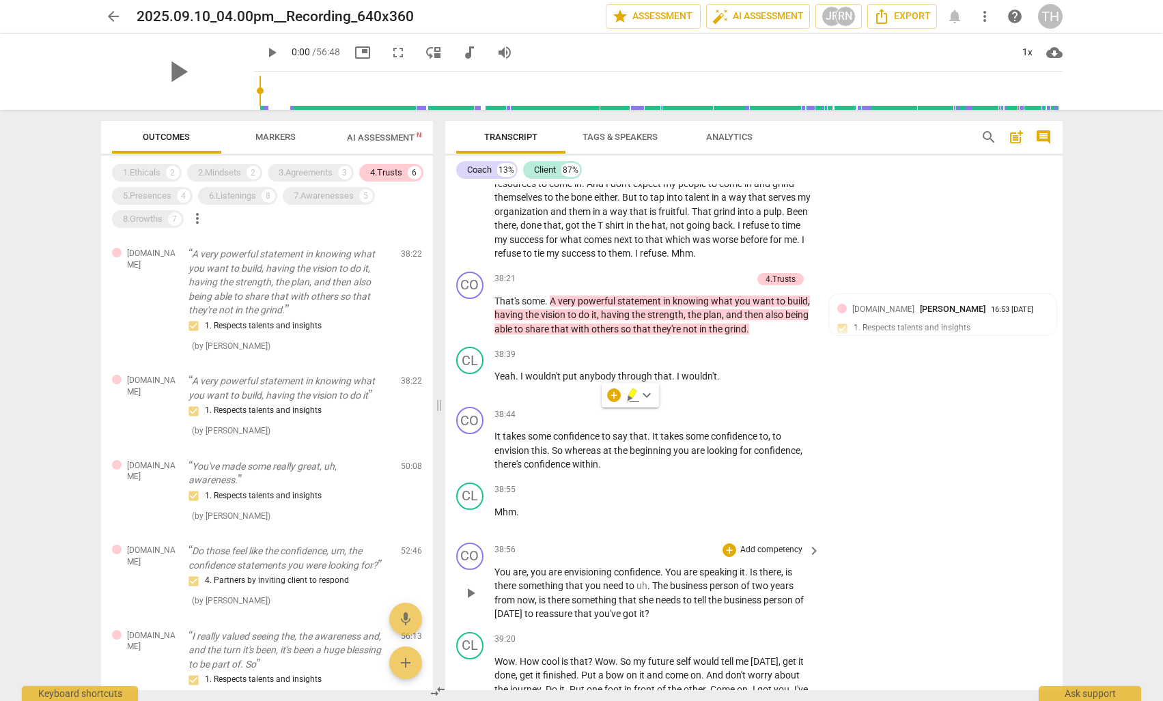
click at [534, 580] on span "something" at bounding box center [541, 585] width 47 height 11
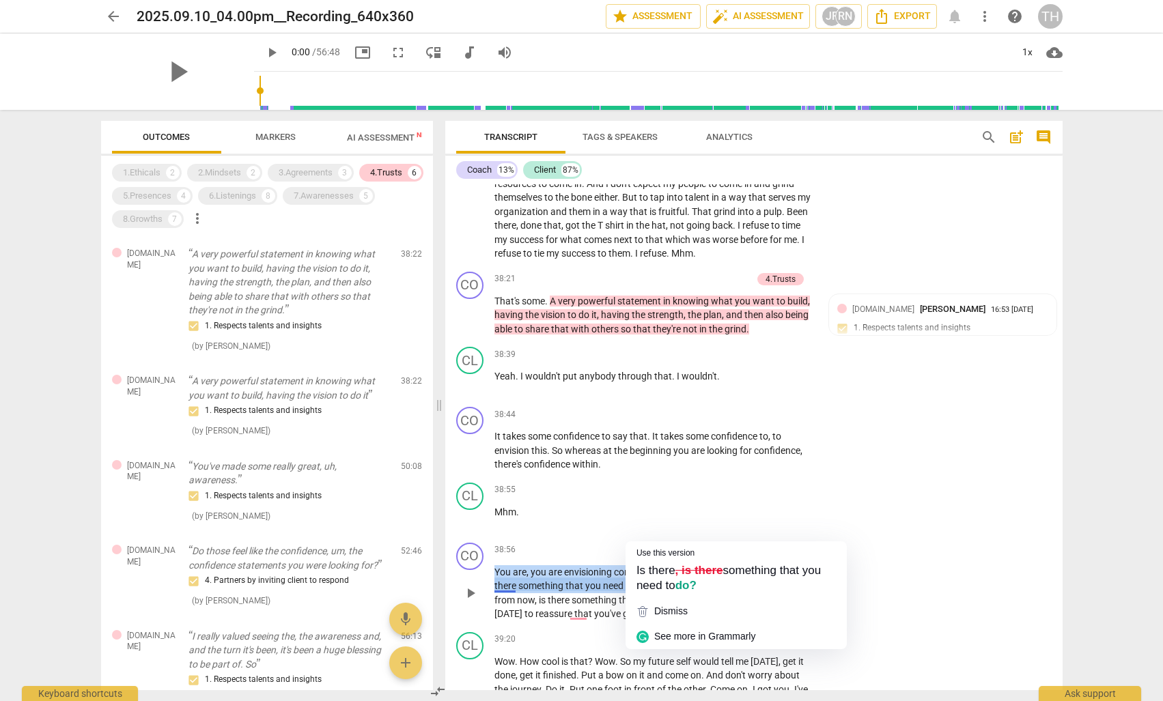
drag, startPoint x: 491, startPoint y: 520, endPoint x: 642, endPoint y: 539, distance: 151.3
click at [642, 539] on div "CO play_arrow pause 38:56 + Add competency keyboard_arrow_right You are , you a…" at bounding box center [753, 581] width 617 height 89
click at [945, 537] on div "CO play_arrow pause 38:56 + Add competency keyboard_arrow_right You are , you a…" at bounding box center [753, 581] width 617 height 89
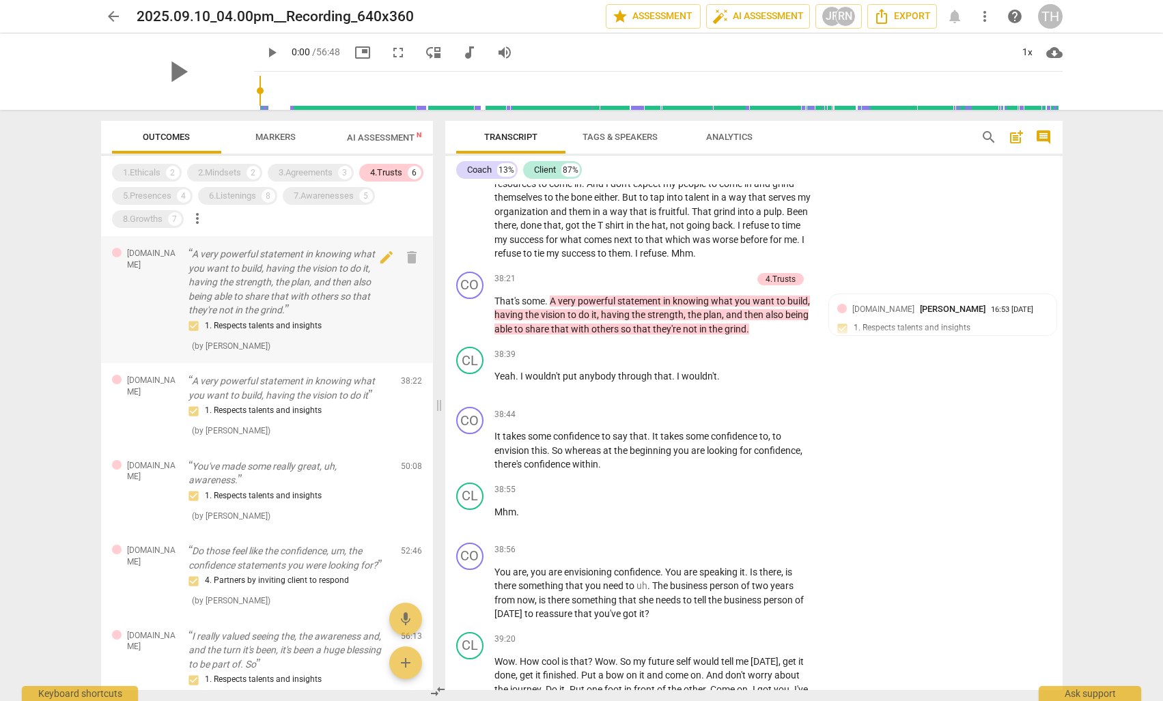
click at [313, 303] on p "A very powerful statement in knowing what you want to build, having the vision …" at bounding box center [288, 282] width 201 height 70
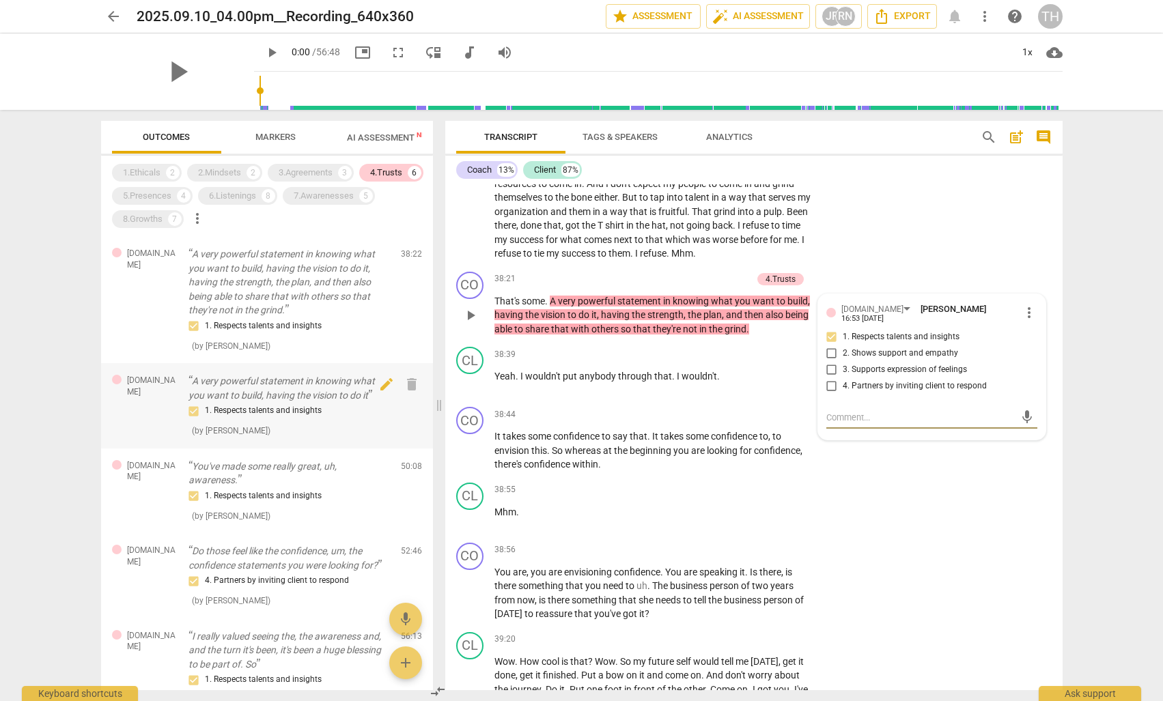
click at [295, 403] on div "1. Respects talents and insights" at bounding box center [288, 411] width 201 height 16
click at [266, 467] on p "You've made some really great, uh, awareness." at bounding box center [288, 473] width 201 height 28
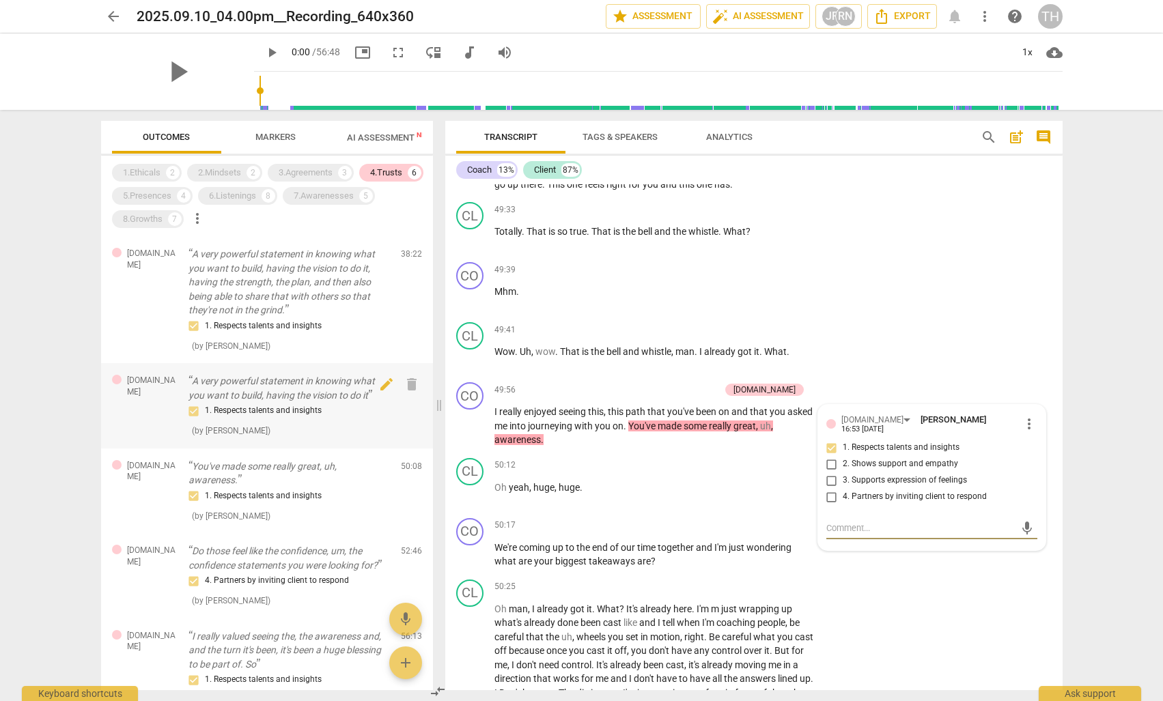
scroll to position [48, 0]
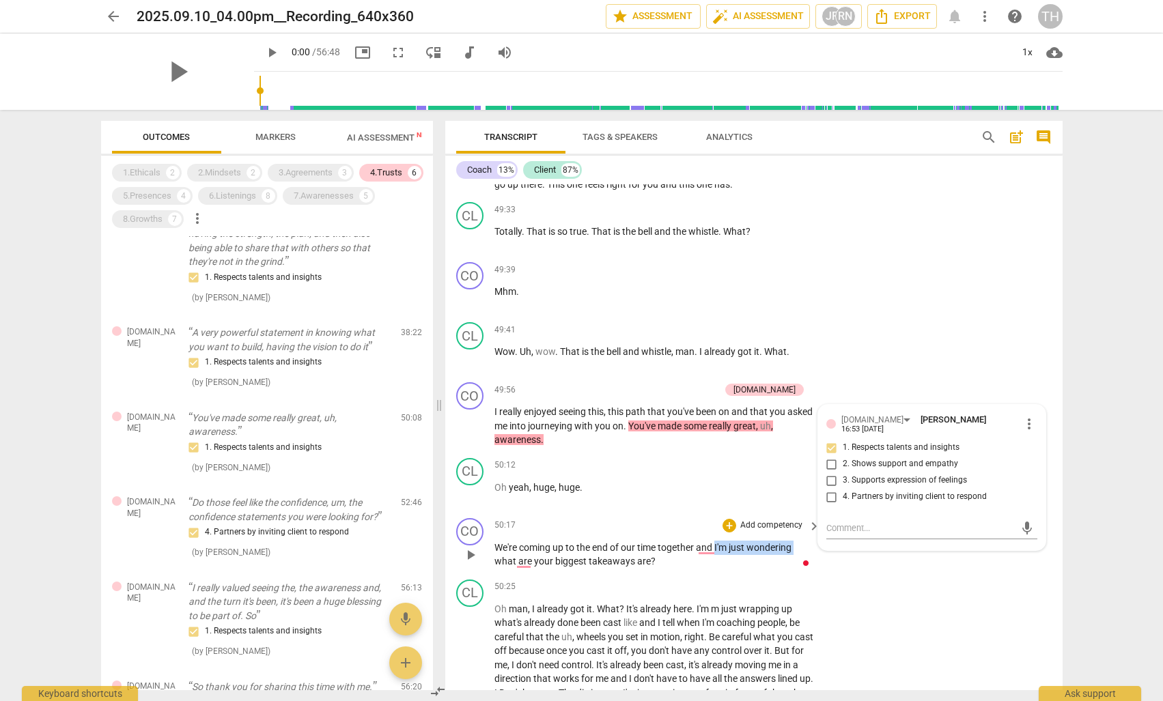
drag, startPoint x: 715, startPoint y: 460, endPoint x: 796, endPoint y: 459, distance: 80.6
click at [796, 541] on p "We're coming up to the end of our time together and I'm just wondering what are…" at bounding box center [653, 555] width 319 height 28
click at [690, 541] on p "We're coming up to the end of our time together and I'm just wondering what are…" at bounding box center [653, 555] width 319 height 28
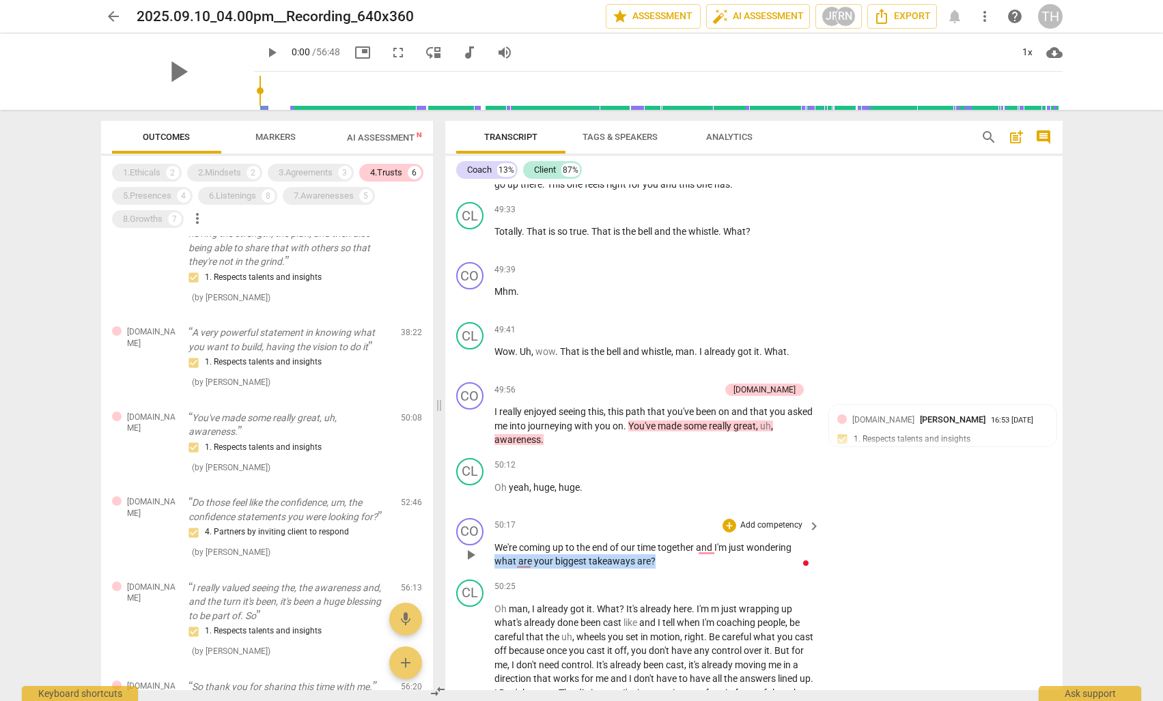
drag, startPoint x: 678, startPoint y: 470, endPoint x: 491, endPoint y: 469, distance: 186.4
click at [491, 513] on div "CO play_arrow pause 50:17 + Add competency keyboard_arrow_right We're coming up…" at bounding box center [753, 543] width 617 height 61
click at [601, 513] on div "CO play_arrow pause 50:17 + Add competency keyboard_arrow_right We're coming up…" at bounding box center [753, 543] width 617 height 61
